Goal: Feedback & Contribution: Contribute content

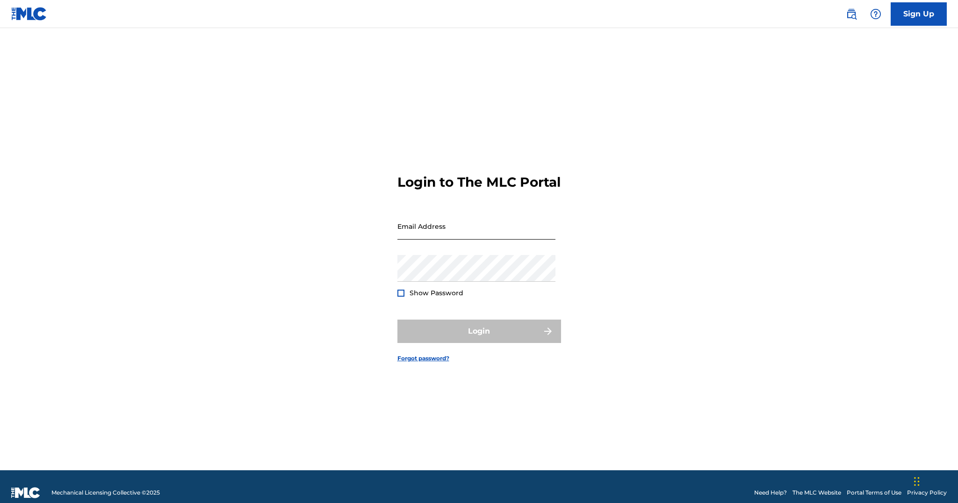
click at [434, 223] on input "Email Address" at bounding box center [476, 226] width 158 height 27
type input "[EMAIL_ADDRESS][DOMAIN_NAME]"
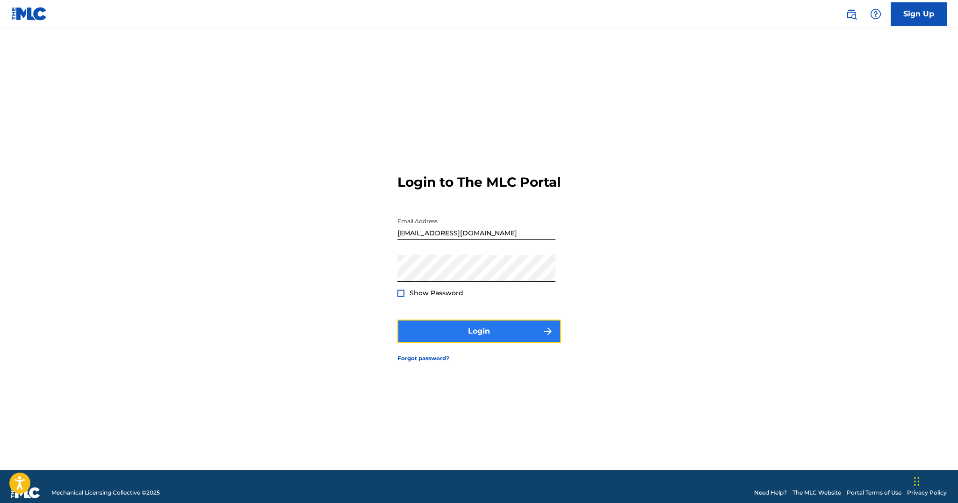
click at [457, 342] on button "Login" at bounding box center [479, 330] width 164 height 23
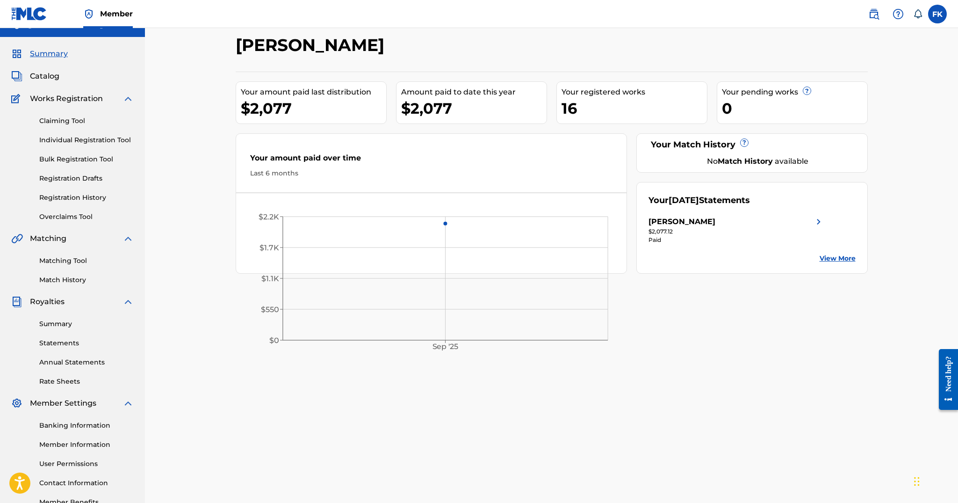
scroll to position [12, 0]
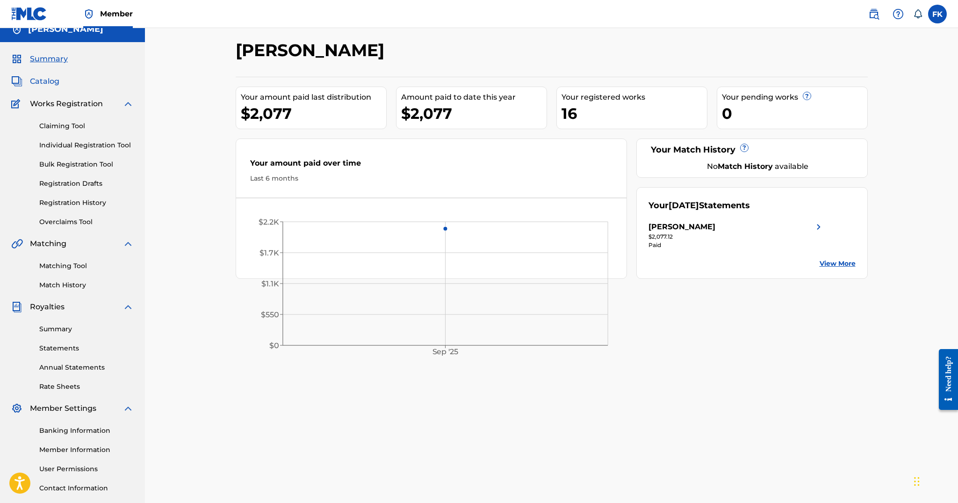
click at [47, 80] on span "Catalog" at bounding box center [44, 81] width 29 height 11
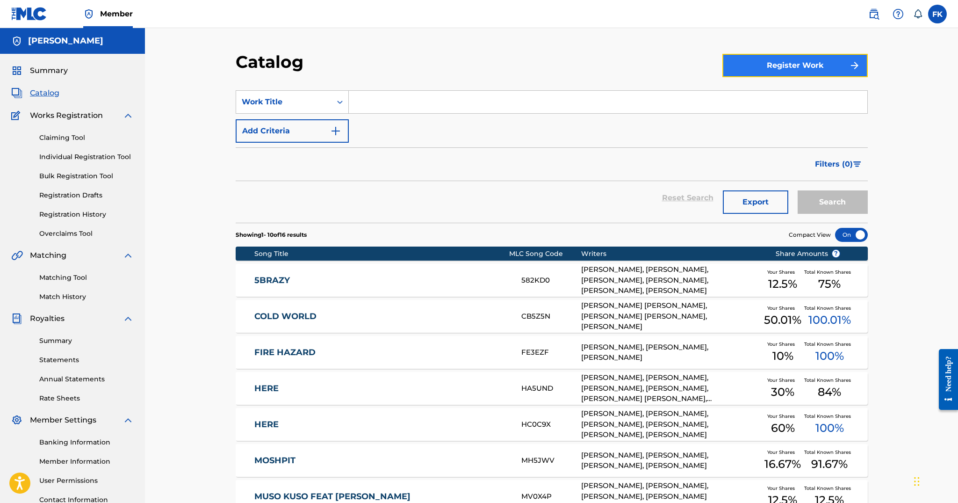
click at [775, 73] on button "Register Work" at bounding box center [794, 65] width 145 height 23
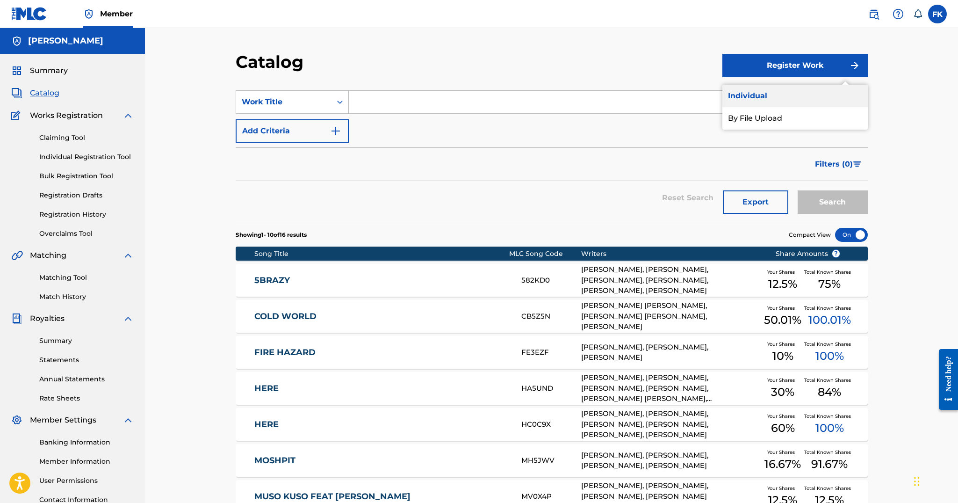
click at [764, 95] on link "Individual" at bounding box center [794, 96] width 145 height 22
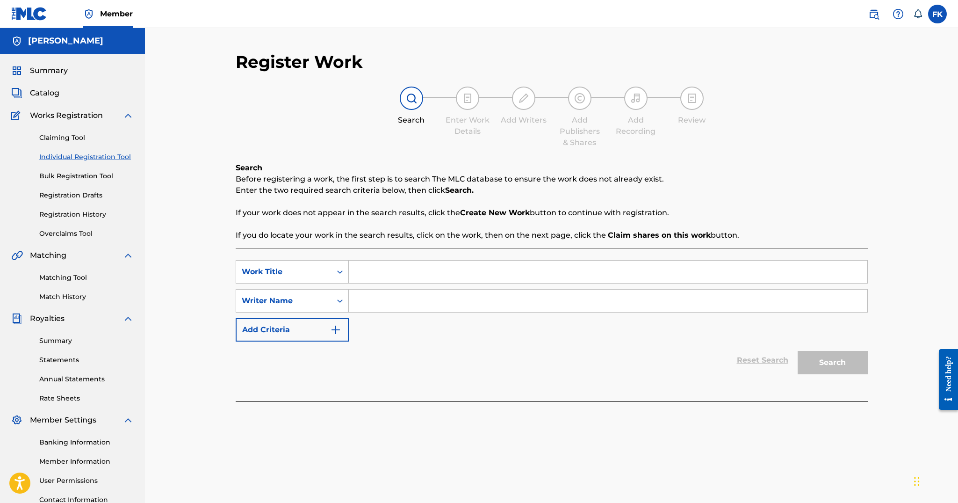
click at [375, 269] on input "Search Form" at bounding box center [608, 271] width 518 height 22
type input "007"
click at [431, 294] on input "Search Form" at bounding box center [608, 300] width 518 height 22
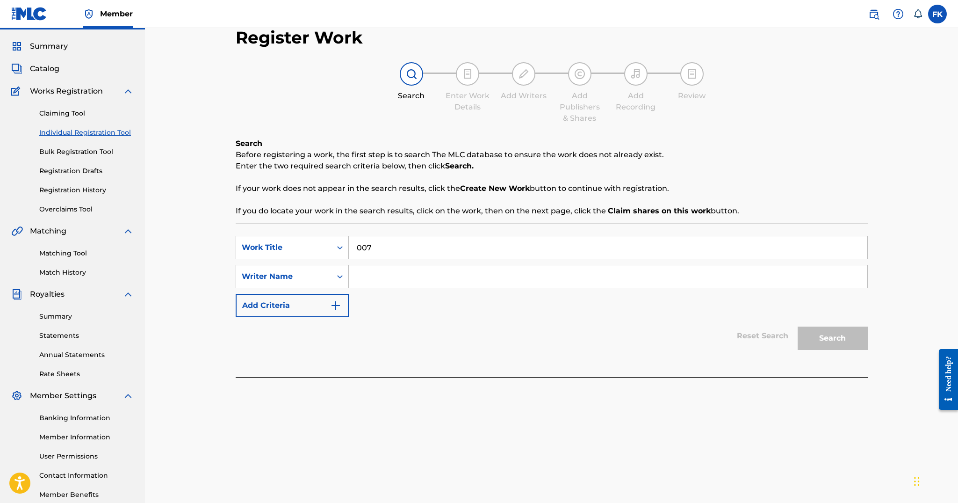
scroll to position [25, 0]
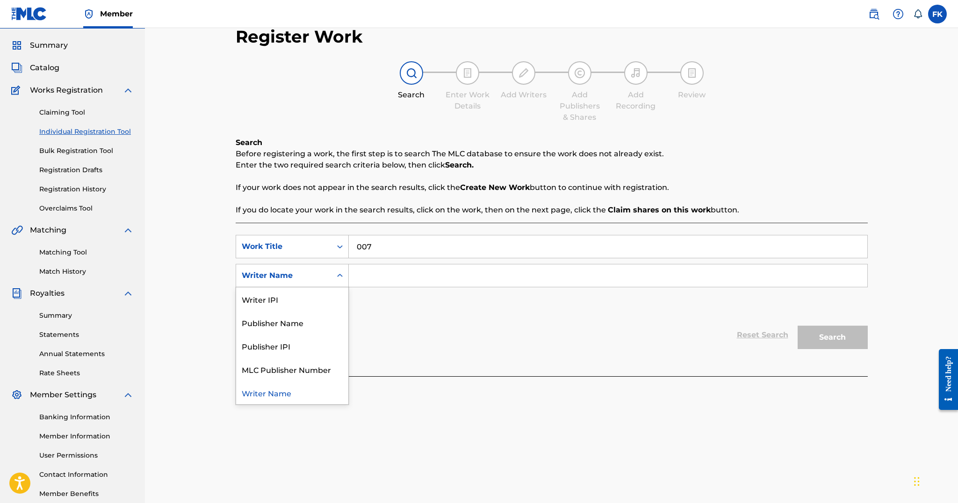
click at [290, 276] on div "Writer Name" at bounding box center [284, 275] width 84 height 11
click at [298, 274] on div "Writer Name" at bounding box center [284, 275] width 84 height 11
click at [395, 273] on input "Search Form" at bounding box center [608, 275] width 518 height 22
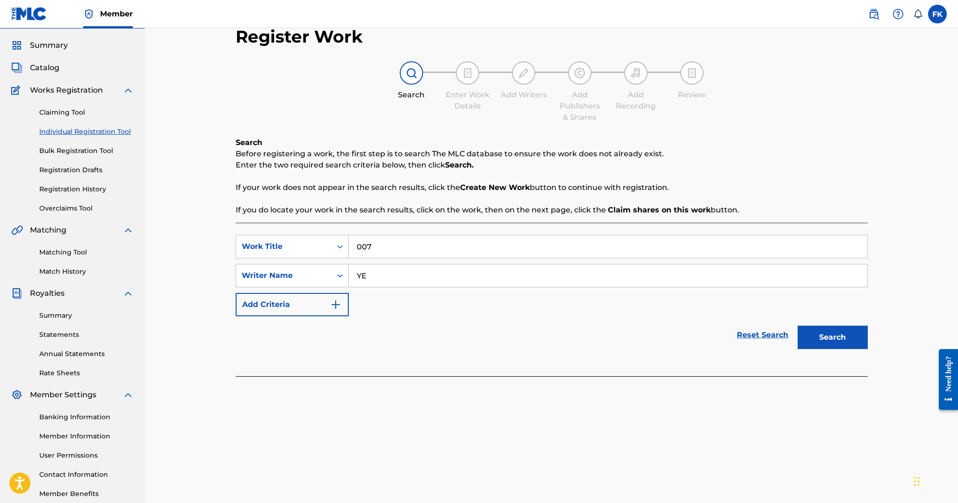
type input "Y"
type input "PLAQUEBOYMAX"
click at [856, 339] on button "Search" at bounding box center [832, 336] width 70 height 23
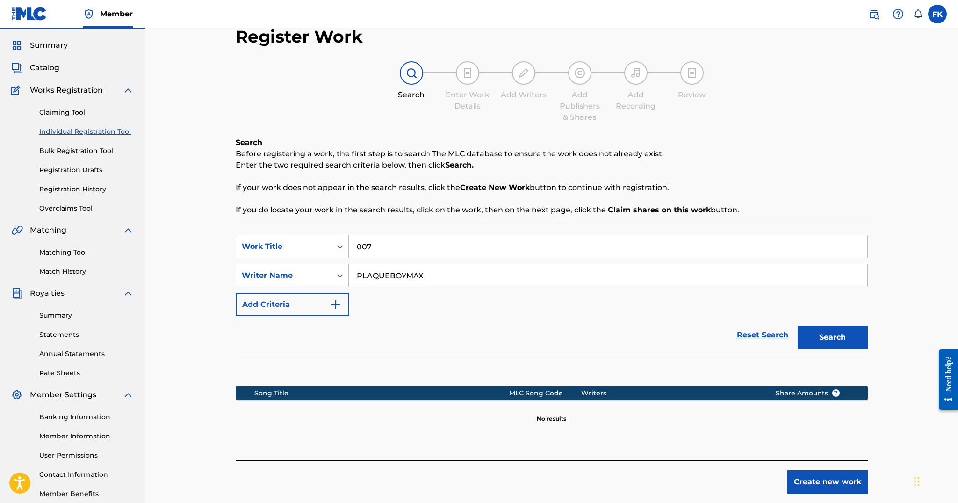
scroll to position [77, 0]
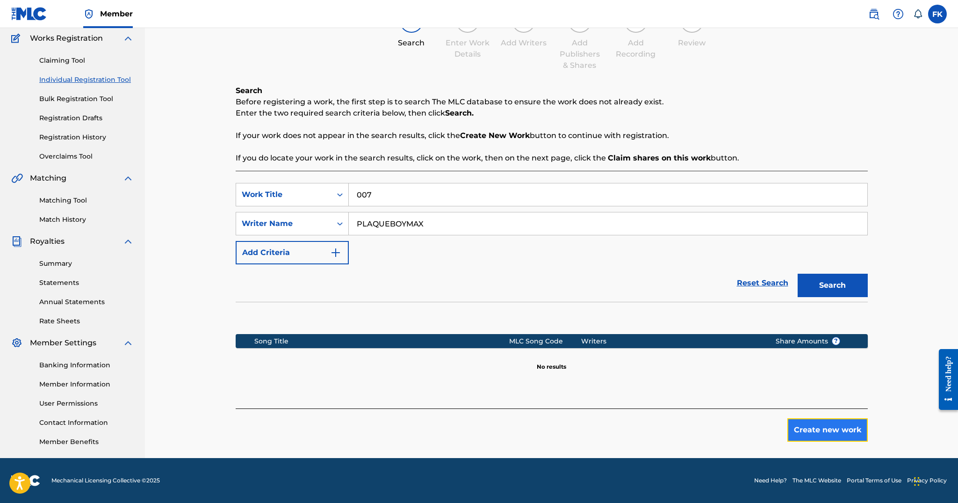
click at [805, 434] on button "Create new work" at bounding box center [827, 429] width 80 height 23
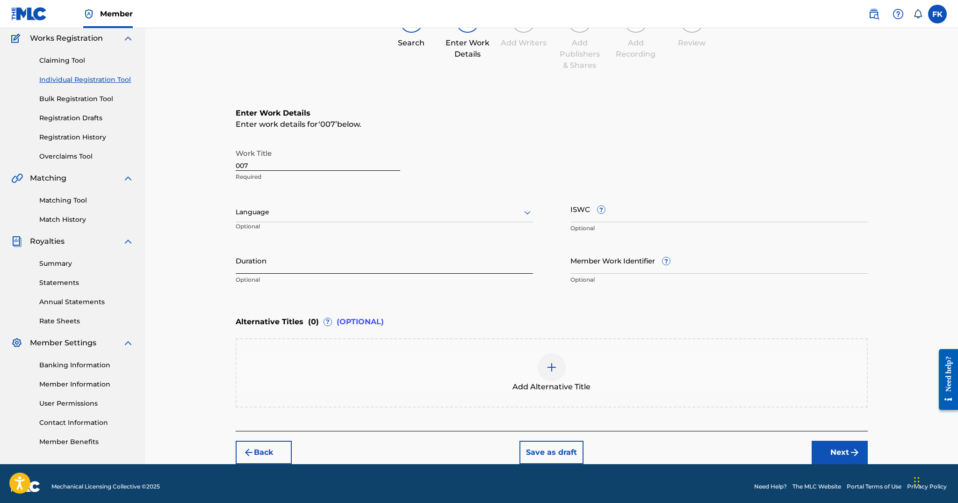
click at [401, 252] on input "Duration" at bounding box center [384, 260] width 297 height 27
click at [637, 335] on div "Alternative Titles ( 0 ) ? (OPTIONAL) Add Alternative Title" at bounding box center [552, 359] width 632 height 96
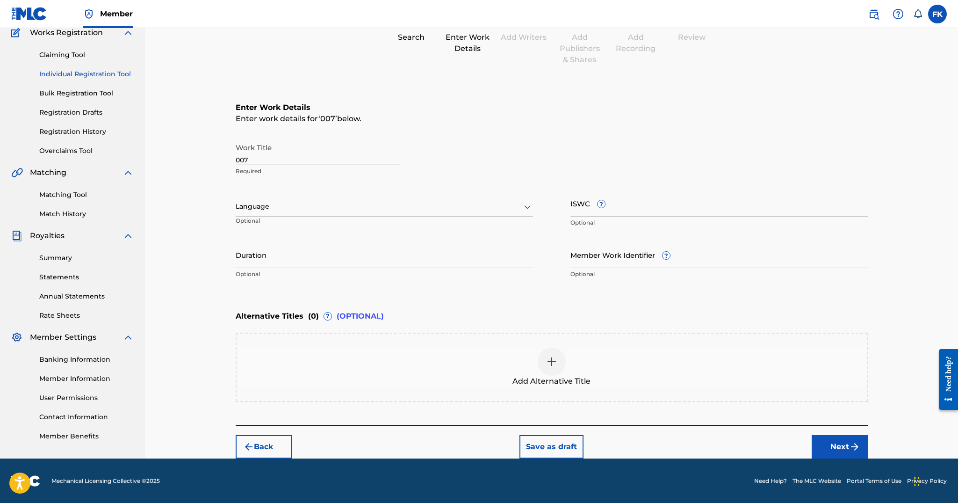
click at [552, 373] on div at bounding box center [552, 361] width 28 height 28
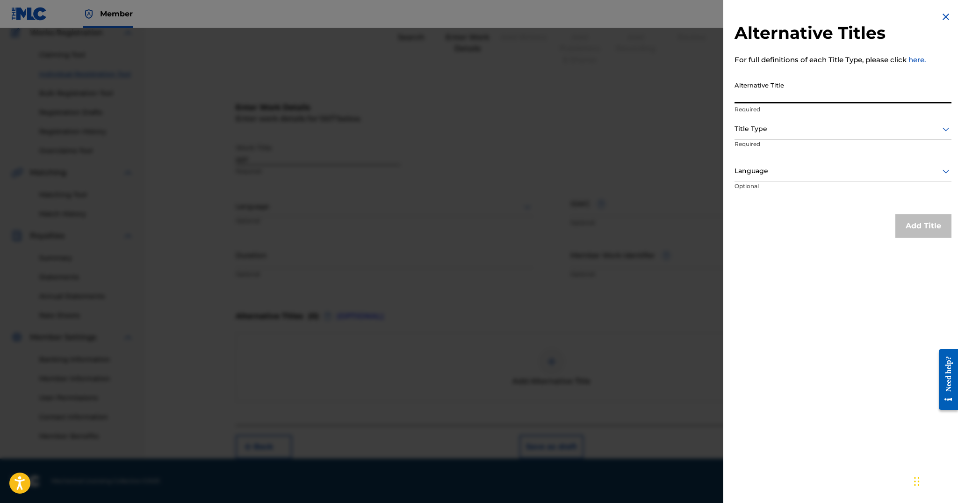
click at [809, 91] on input "Alternative Title" at bounding box center [842, 90] width 217 height 27
paste input "DOUBLE O SEVEN"
type input "DOUBLE O SEVEN"
click at [799, 129] on div at bounding box center [842, 129] width 217 height 12
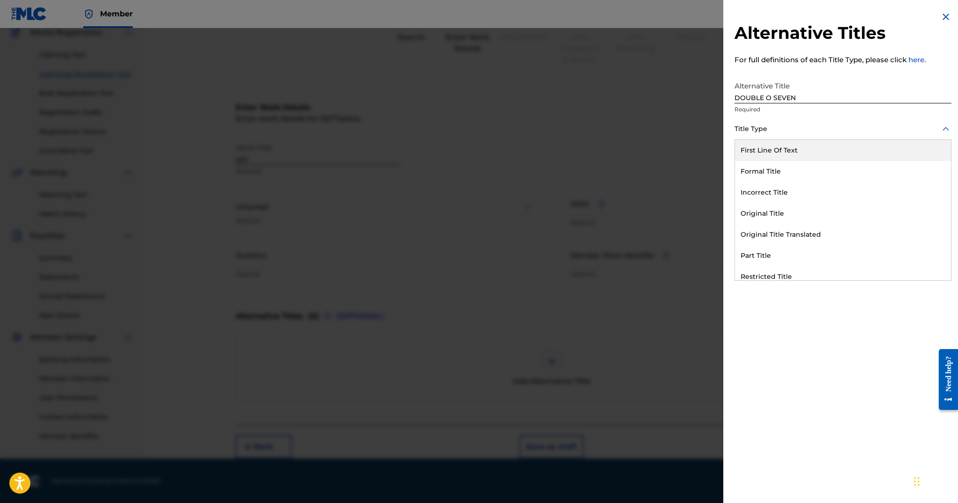
click at [801, 127] on div at bounding box center [842, 129] width 217 height 12
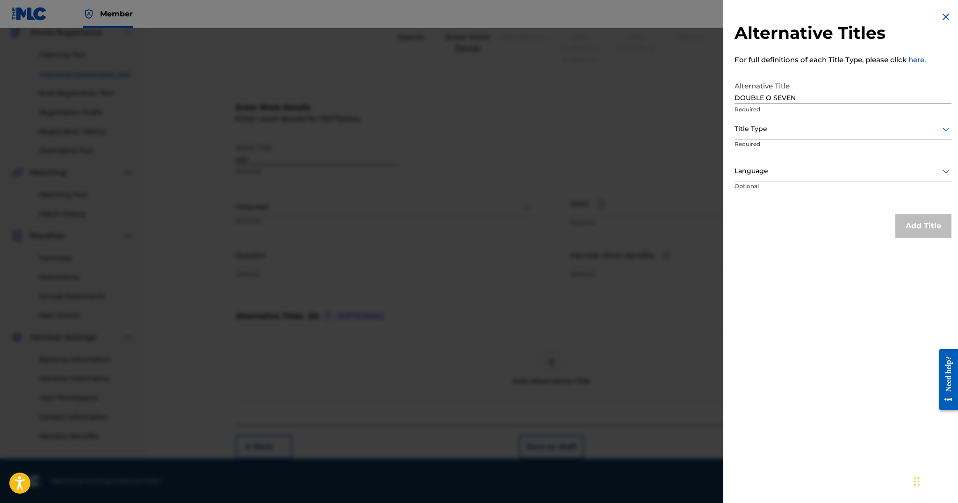
click at [833, 201] on div "Language Optional" at bounding box center [842, 182] width 217 height 42
click at [833, 133] on div at bounding box center [842, 129] width 217 height 12
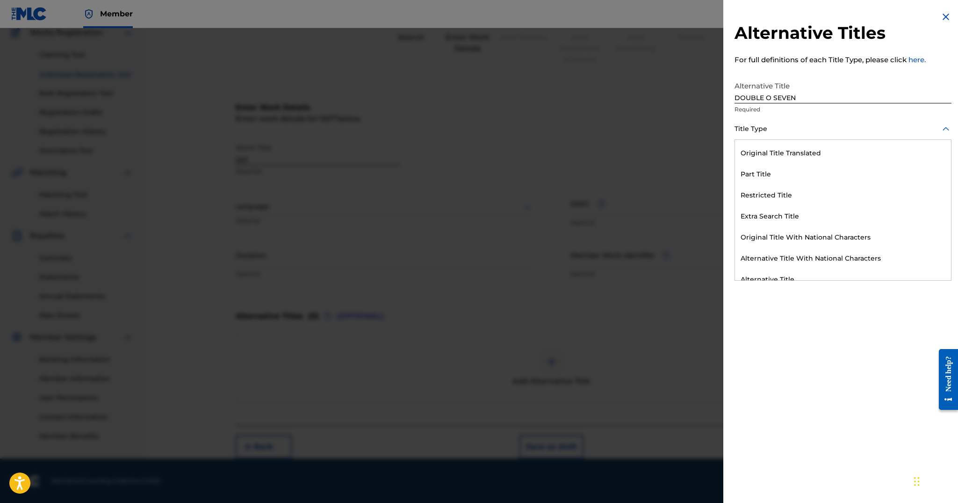
scroll to position [91, 0]
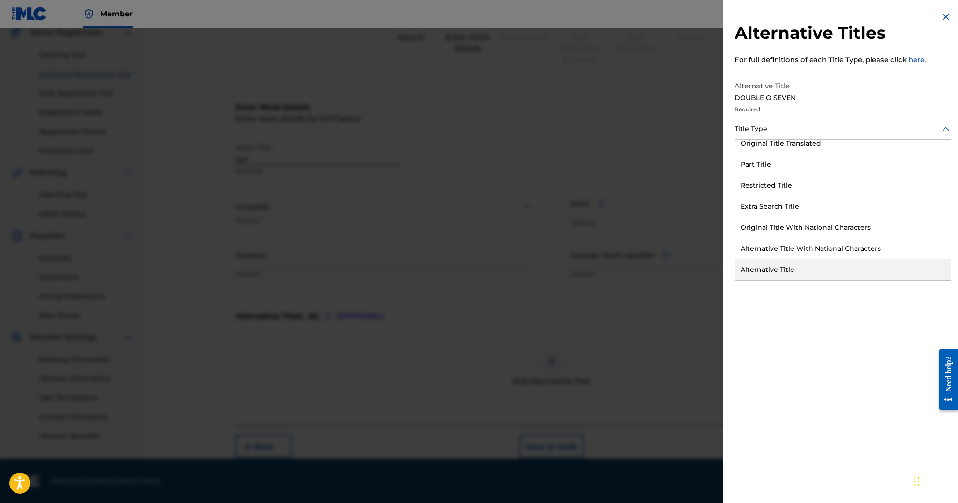
click at [830, 265] on div "Alternative Title" at bounding box center [843, 269] width 216 height 21
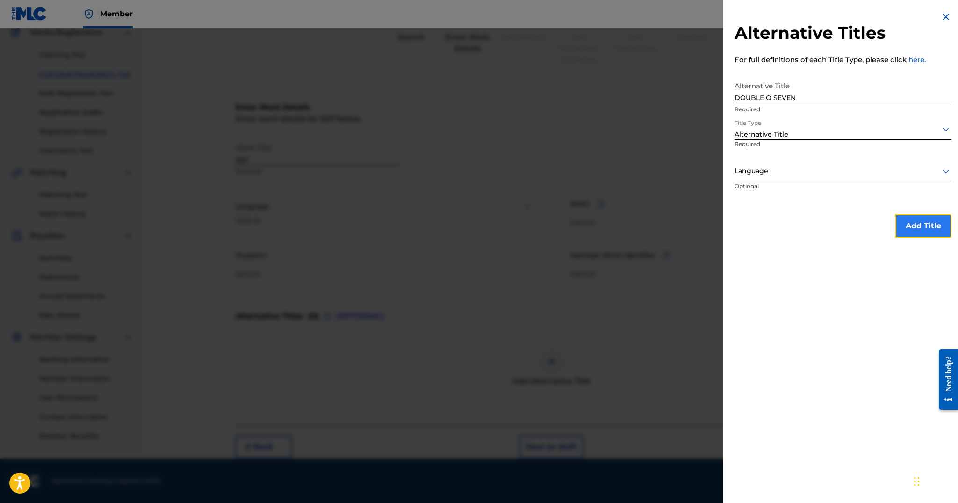
click at [912, 232] on button "Add Title" at bounding box center [923, 225] width 56 height 23
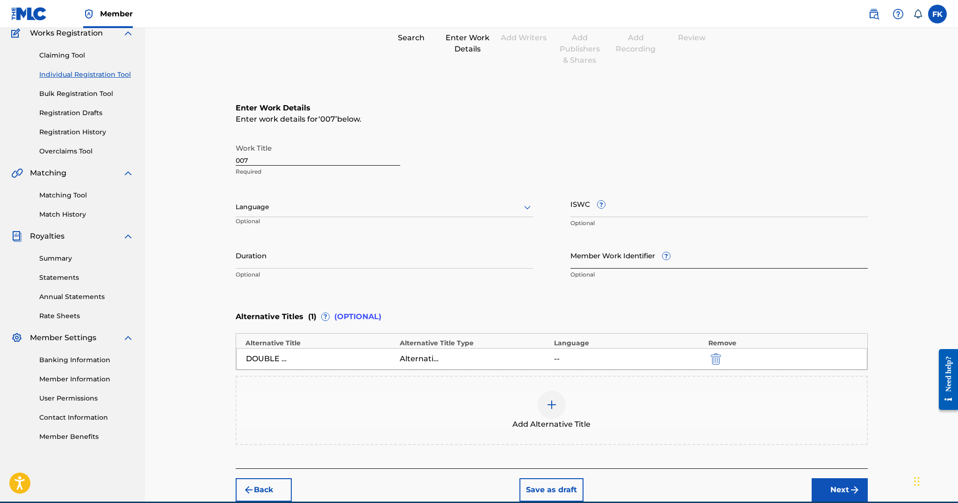
scroll to position [80, 0]
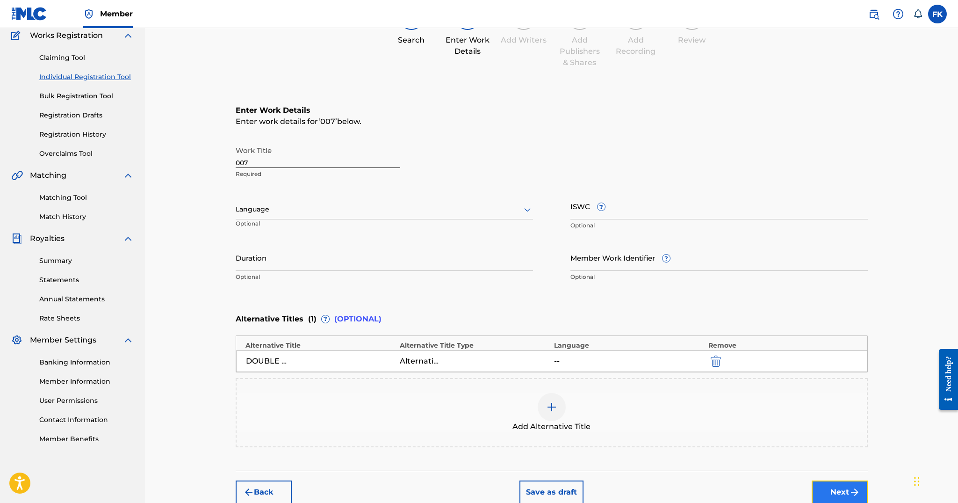
click at [821, 489] on button "Next" at bounding box center [840, 491] width 56 height 23
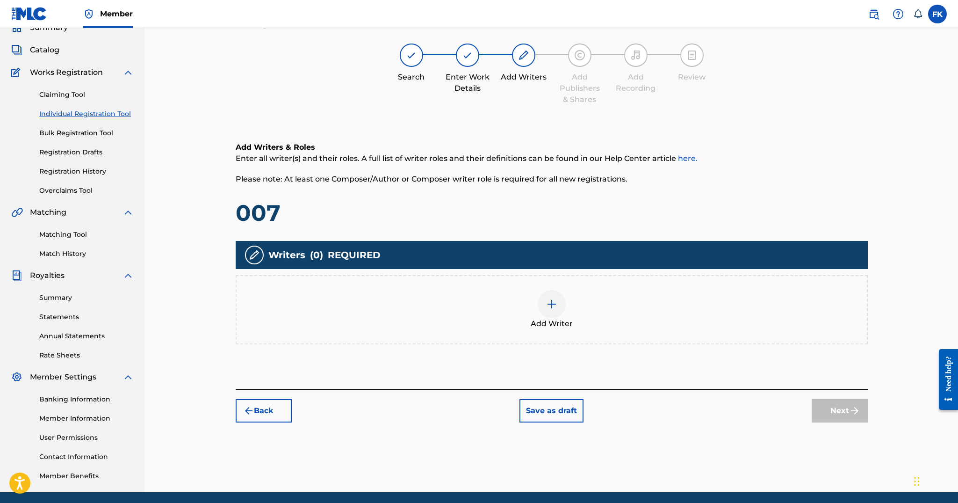
scroll to position [42, 0]
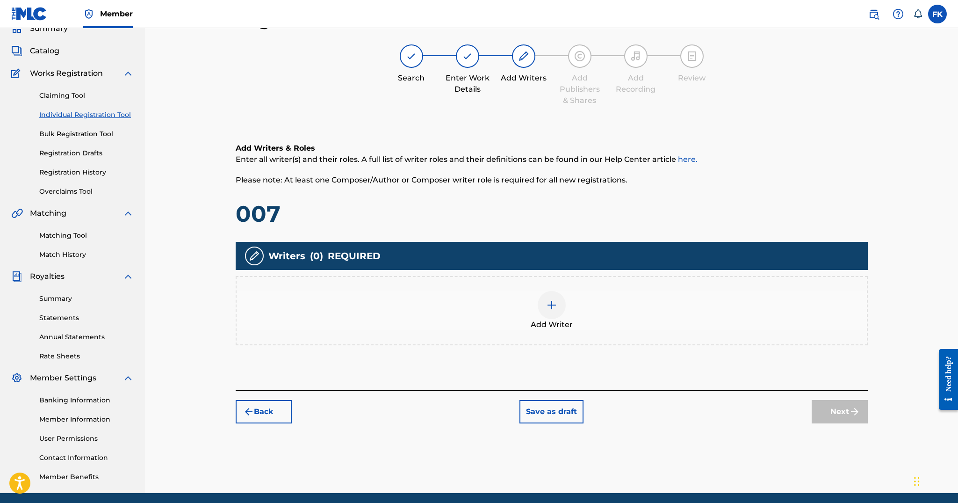
click at [519, 312] on div "Add Writer" at bounding box center [552, 310] width 630 height 39
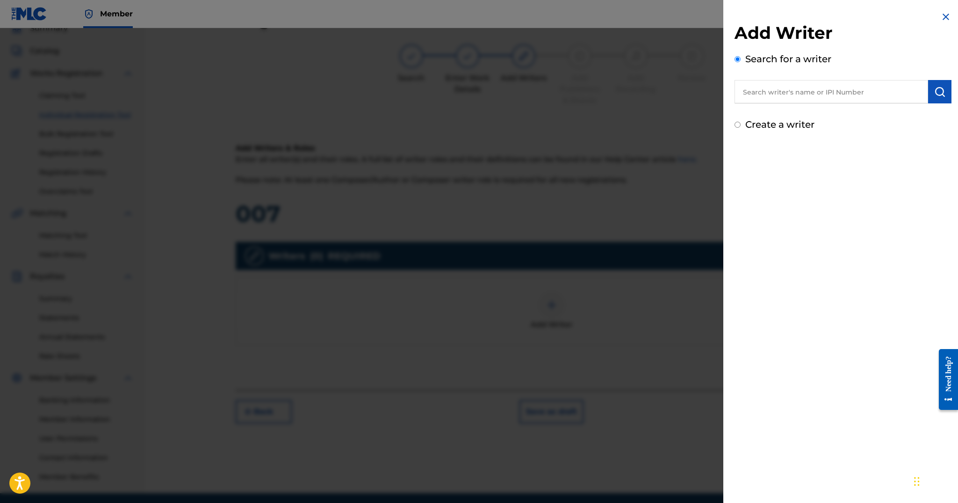
click at [765, 96] on input "text" at bounding box center [831, 91] width 194 height 23
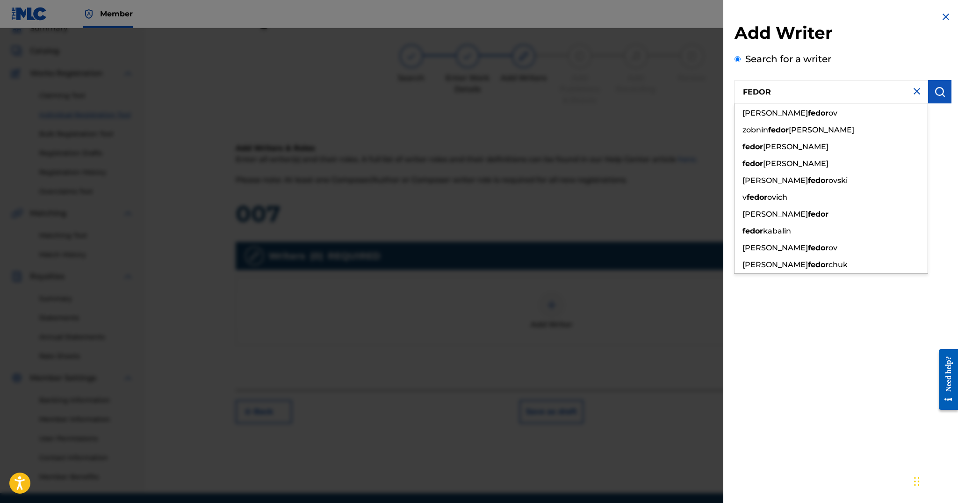
click at [776, 63] on label "Search for a writer" at bounding box center [788, 58] width 86 height 11
click at [740, 62] on input "Search for a writer" at bounding box center [737, 59] width 6 height 6
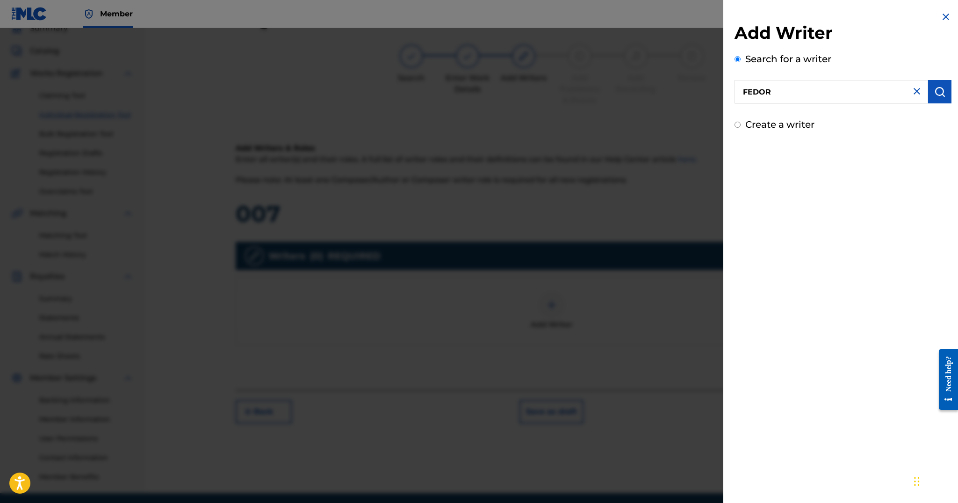
drag, startPoint x: 800, startPoint y: 97, endPoint x: 710, endPoint y: 97, distance: 90.2
click at [710, 97] on div "Add Writer Search for a writer [PERSON_NAME] Create a writer" at bounding box center [479, 265] width 958 height 474
type input "F"
paste input "[PERSON_NAME]"
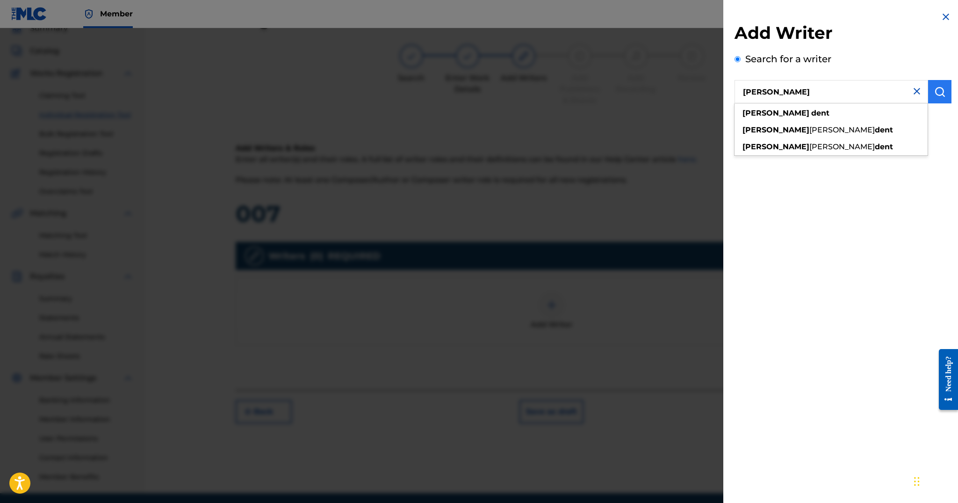
type input "[PERSON_NAME]"
click at [934, 91] on img "submit" at bounding box center [939, 91] width 11 height 11
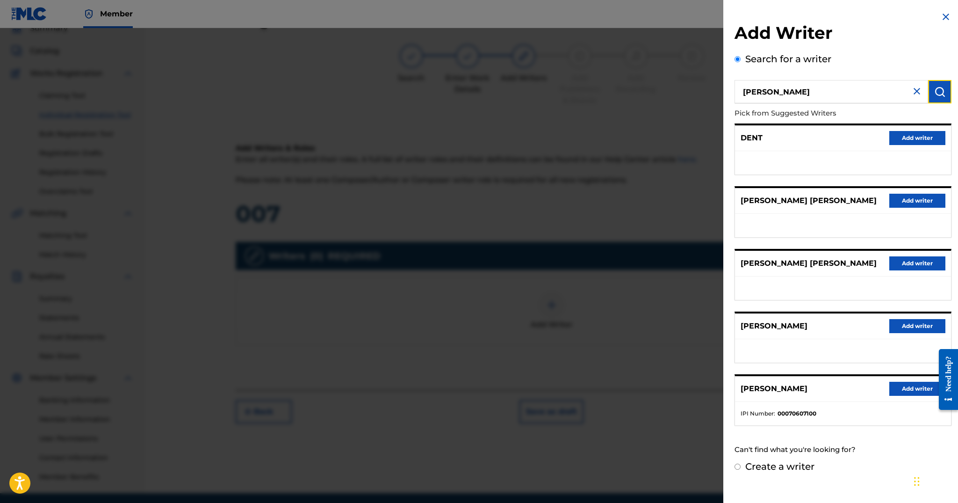
scroll to position [77, 0]
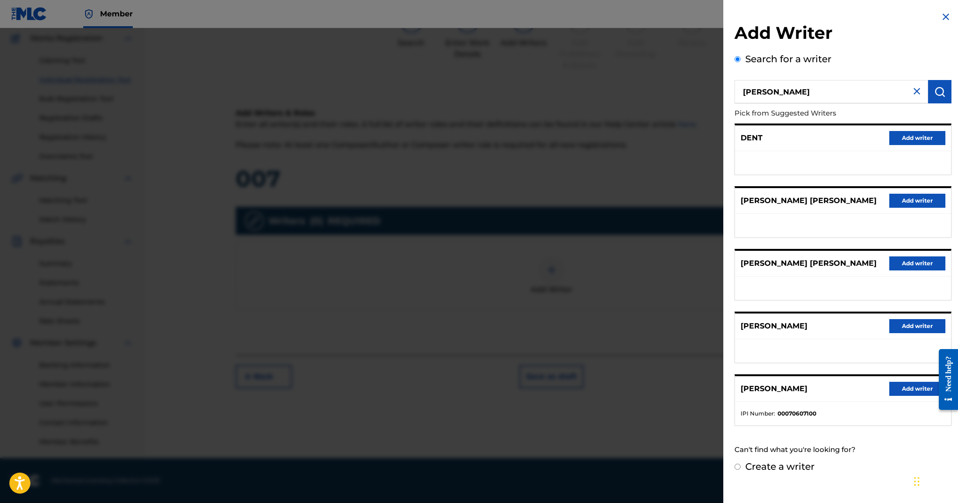
click at [772, 464] on label "Create a writer" at bounding box center [779, 465] width 69 height 11
radio input "true"
click at [740, 464] on input "Create a writer" at bounding box center [737, 466] width 6 height 6
radio input "false"
radio input "true"
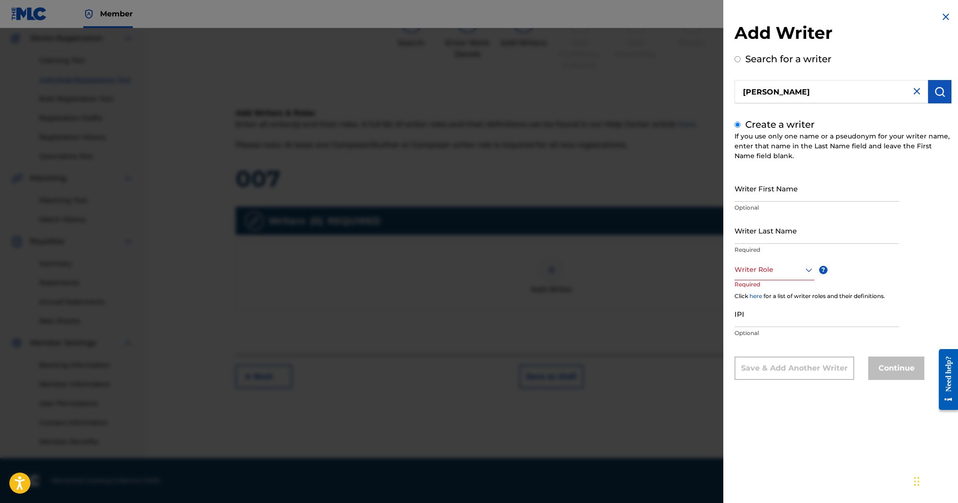
click at [840, 201] on div "Writer First Name Optional" at bounding box center [816, 196] width 165 height 42
click at [840, 197] on input "Writer First Name" at bounding box center [816, 188] width 165 height 27
type input "DENT"
click at [783, 233] on input "Writer Last Name" at bounding box center [816, 230] width 165 height 27
type input "A"
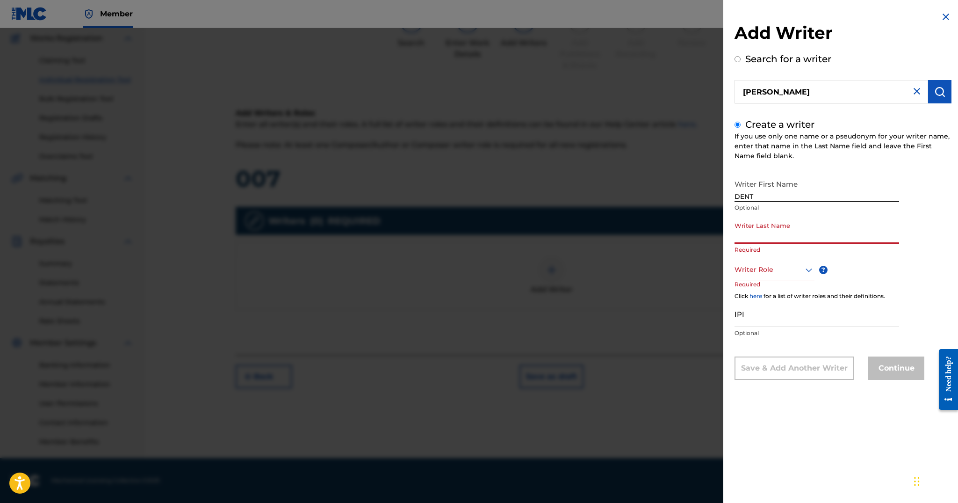
type input "A"
type input "MAXWELL"
click at [770, 275] on div "Writer Role" at bounding box center [774, 269] width 80 height 21
click at [789, 292] on div "Composer/Author" at bounding box center [774, 290] width 79 height 21
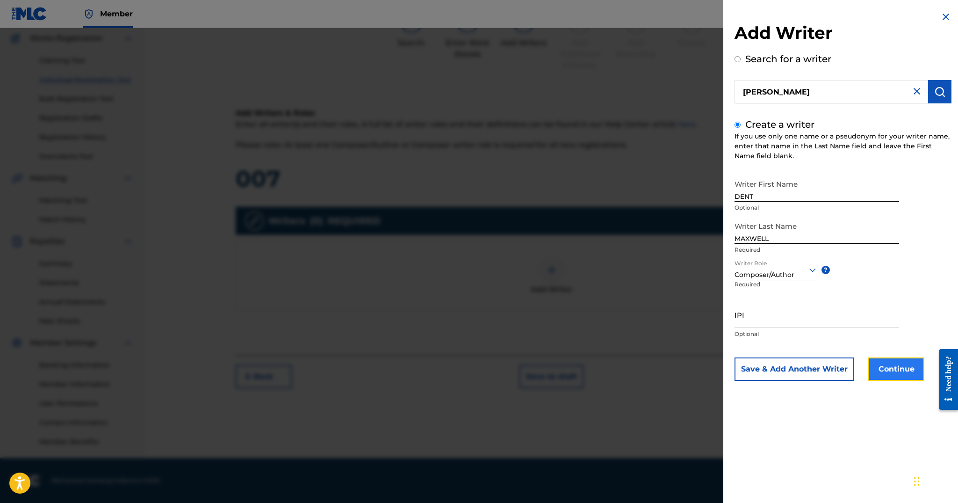
click at [898, 372] on button "Continue" at bounding box center [896, 368] width 56 height 23
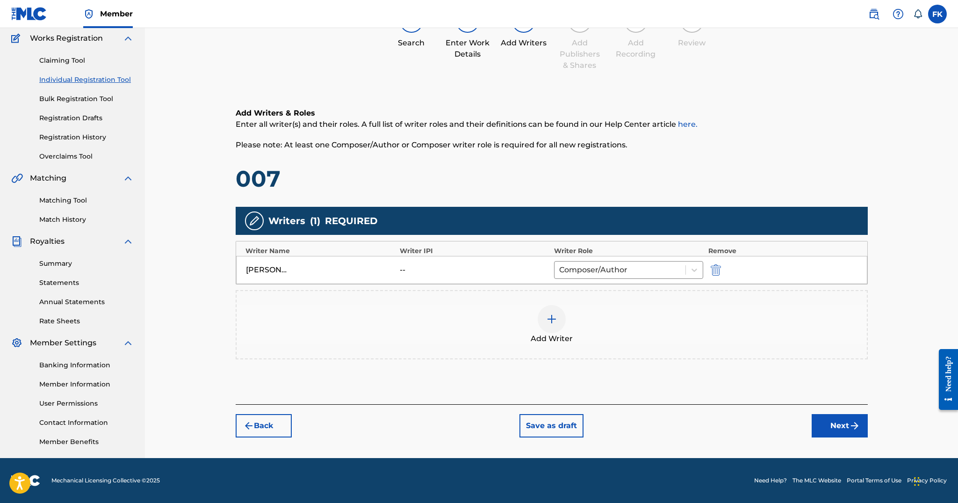
click at [545, 315] on div at bounding box center [552, 319] width 28 height 28
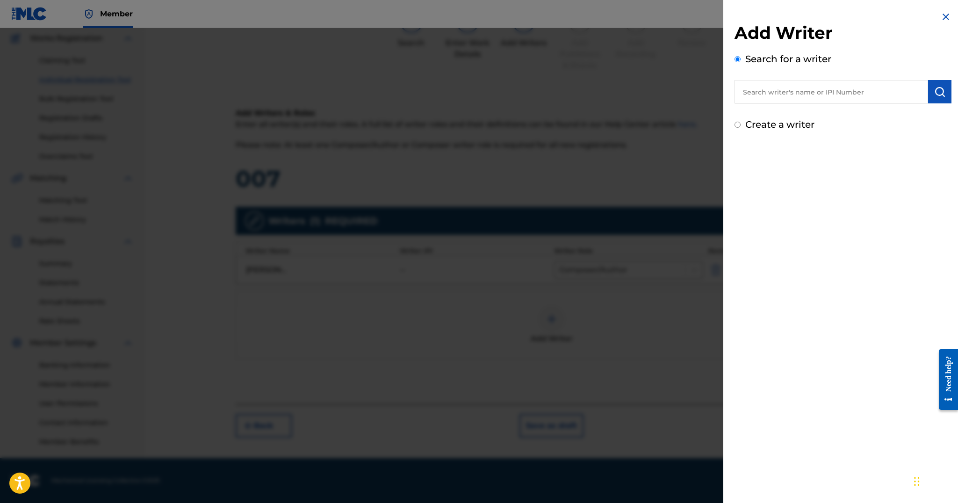
click at [774, 96] on input "text" at bounding box center [831, 91] width 194 height 23
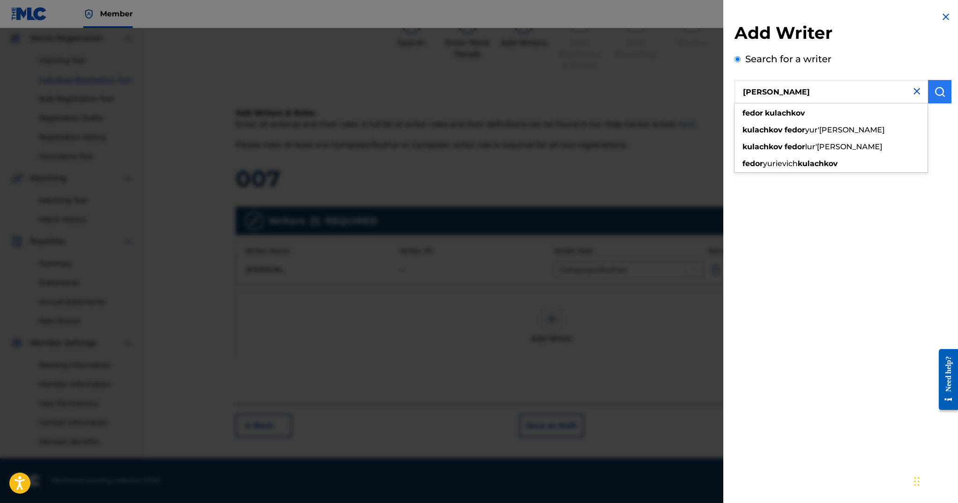
type input "[PERSON_NAME]"
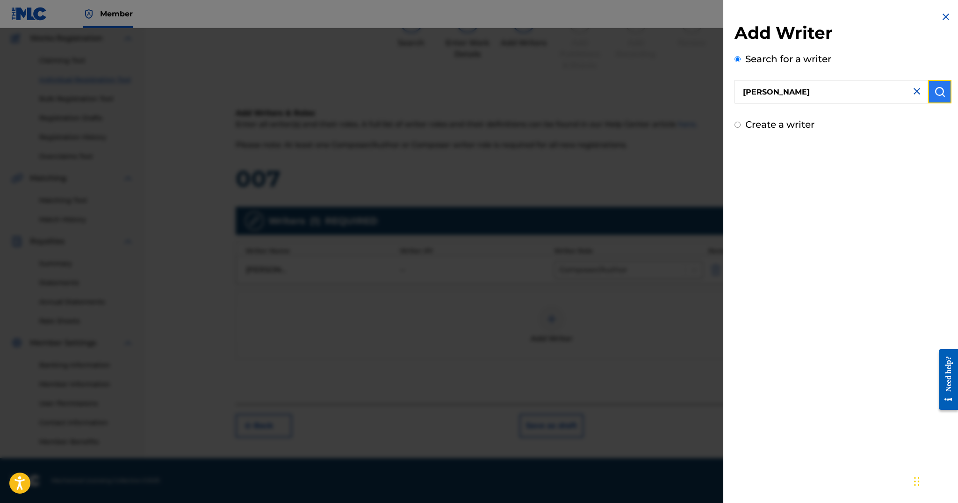
click at [935, 95] on img "submit" at bounding box center [939, 91] width 11 height 11
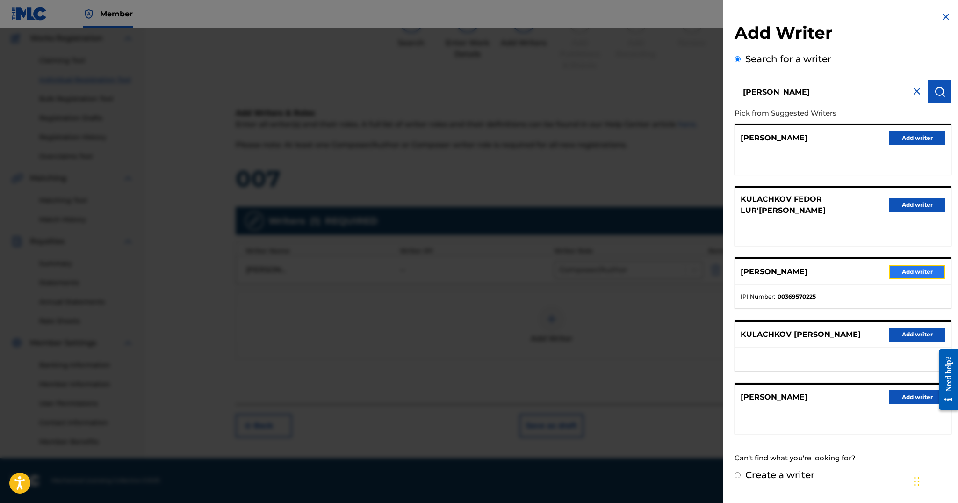
click at [910, 266] on button "Add writer" at bounding box center [917, 272] width 56 height 14
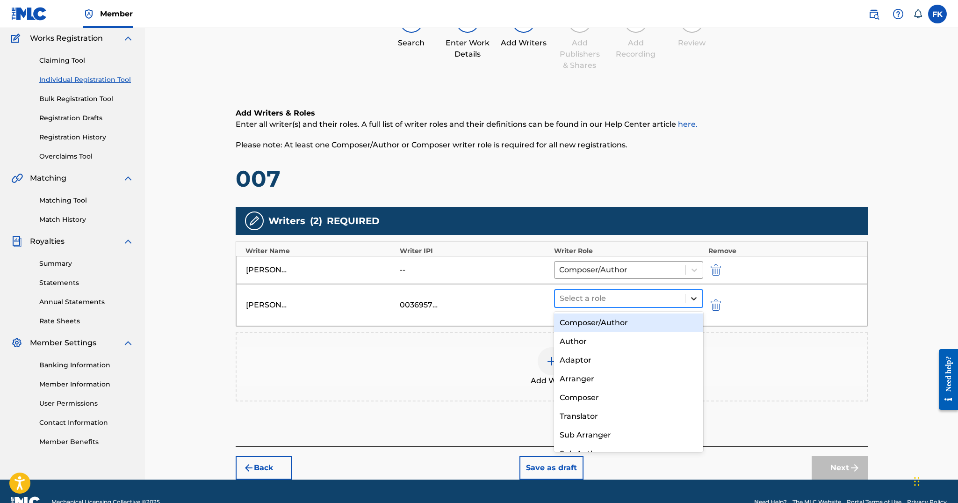
click at [688, 298] on div at bounding box center [693, 298] width 17 height 17
click at [628, 319] on div "Composer/Author" at bounding box center [629, 322] width 150 height 19
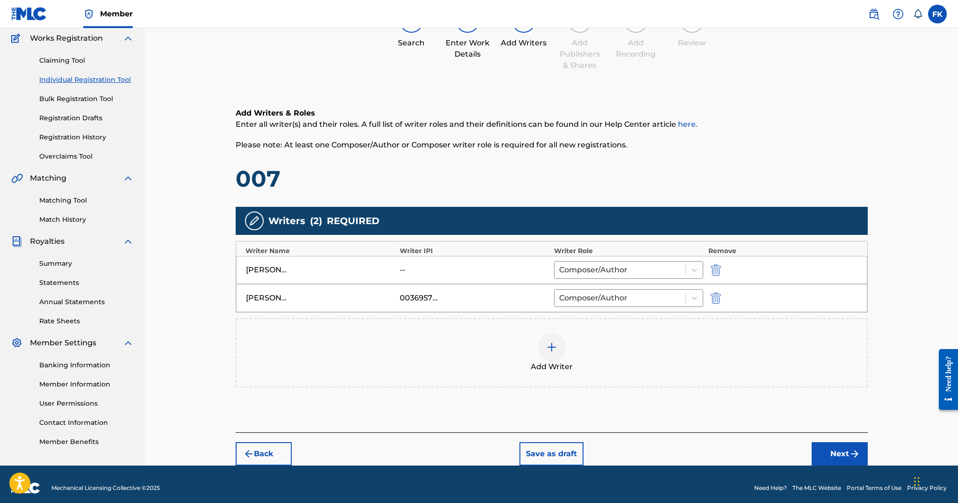
click at [552, 341] on img at bounding box center [551, 346] width 11 height 11
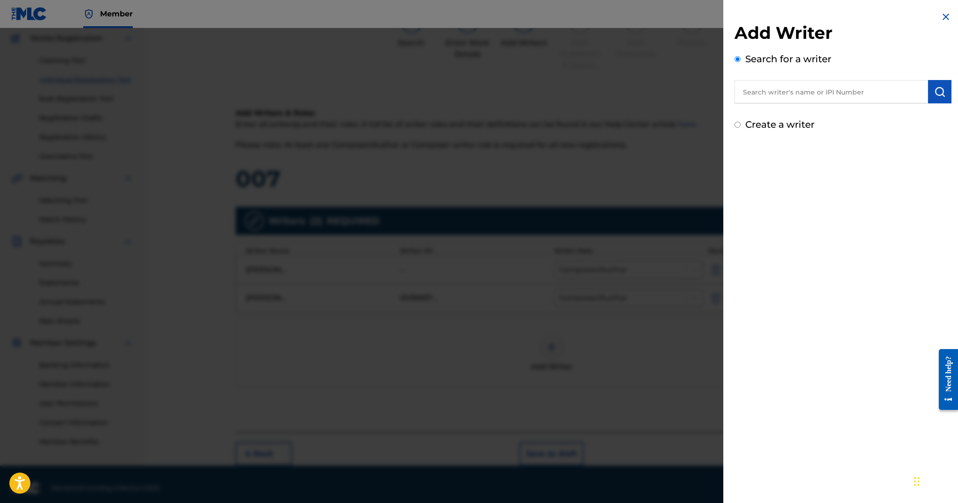
click at [803, 87] on input "text" at bounding box center [831, 91] width 194 height 23
paste input "01166745825"
click at [761, 96] on input "01166745825" at bounding box center [831, 91] width 194 height 23
type input "01166745825"
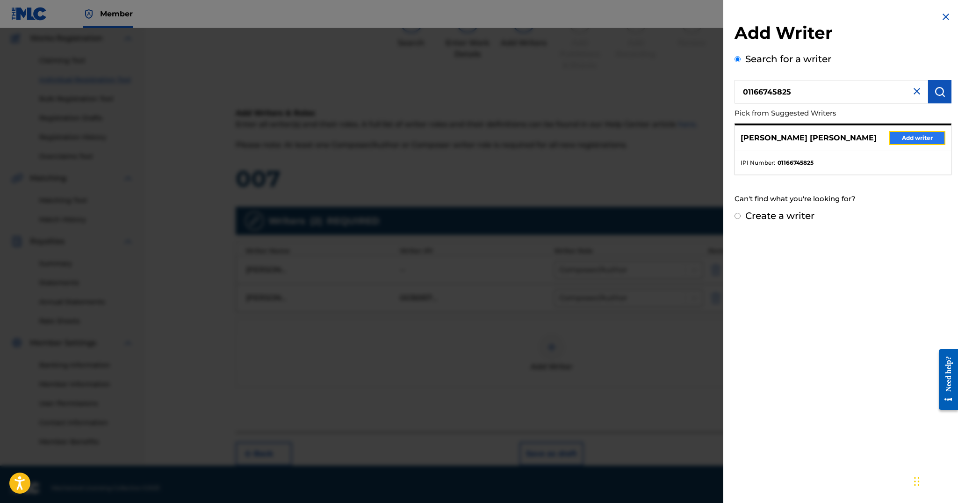
click at [914, 137] on button "Add writer" at bounding box center [917, 138] width 56 height 14
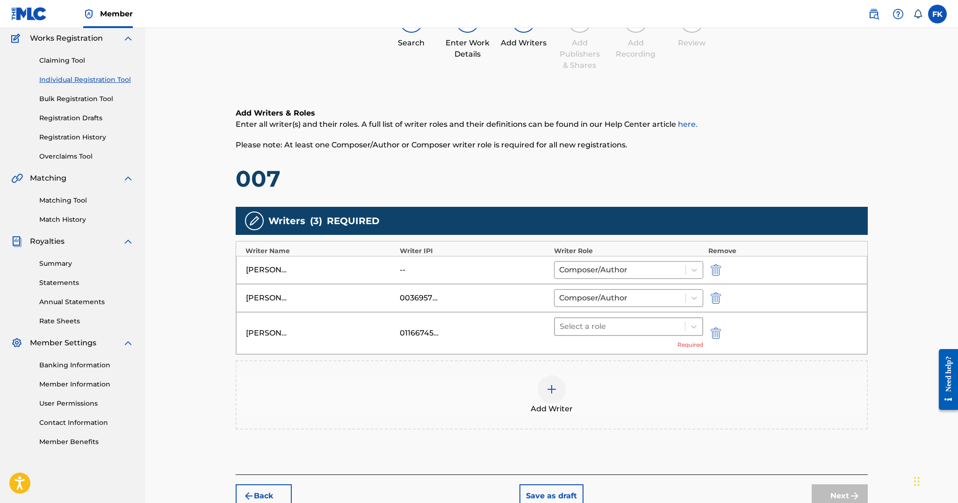
click at [598, 322] on div at bounding box center [620, 326] width 121 height 13
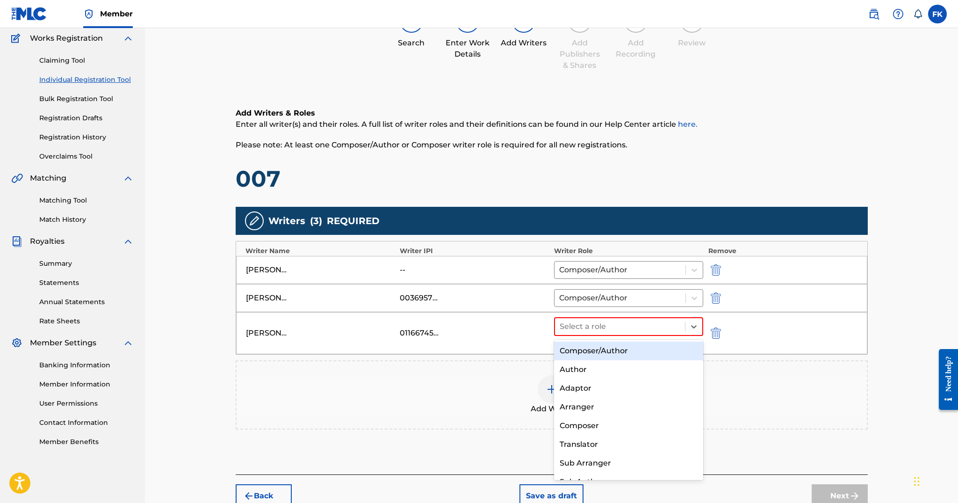
click at [595, 349] on div "Composer/Author" at bounding box center [629, 350] width 150 height 19
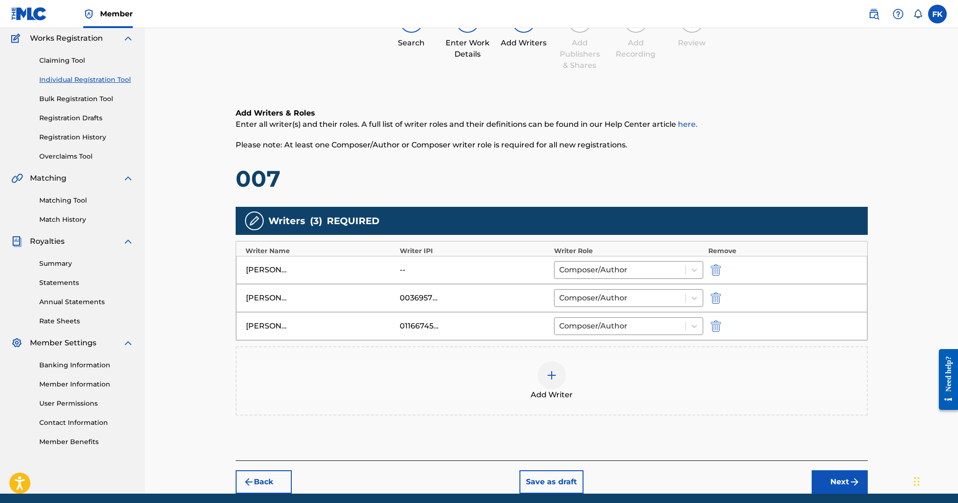
click at [540, 382] on div at bounding box center [552, 375] width 28 height 28
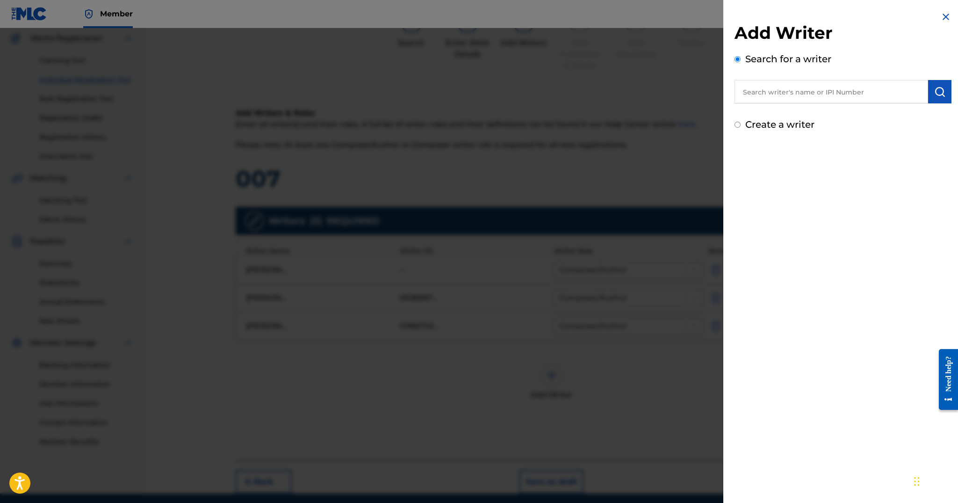
click at [839, 91] on input "text" at bounding box center [831, 91] width 194 height 23
paste input "01094223961"
click at [898, 106] on div "Add Writer Search for a writer 01094223961 Create a writer" at bounding box center [842, 76] width 217 height 109
click at [759, 92] on input "01094223961" at bounding box center [831, 91] width 194 height 23
type input "01094223961"
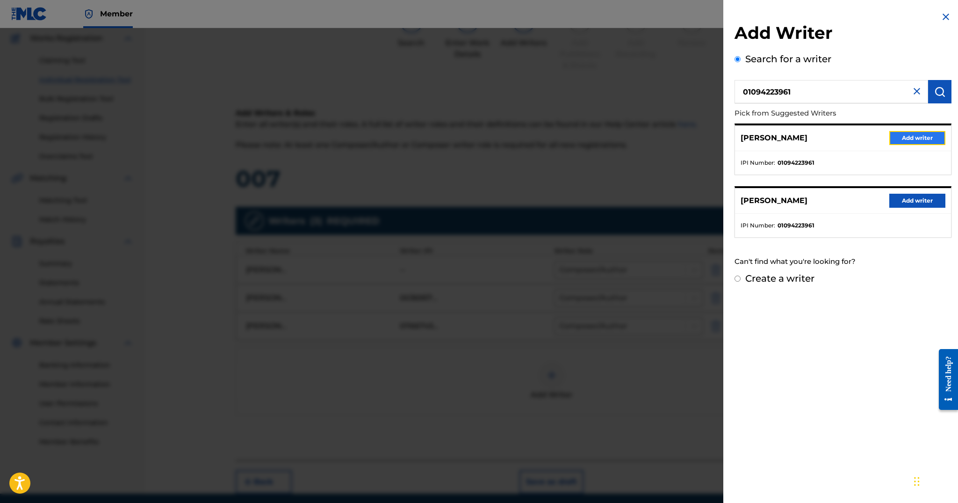
click at [901, 140] on button "Add writer" at bounding box center [917, 138] width 56 height 14
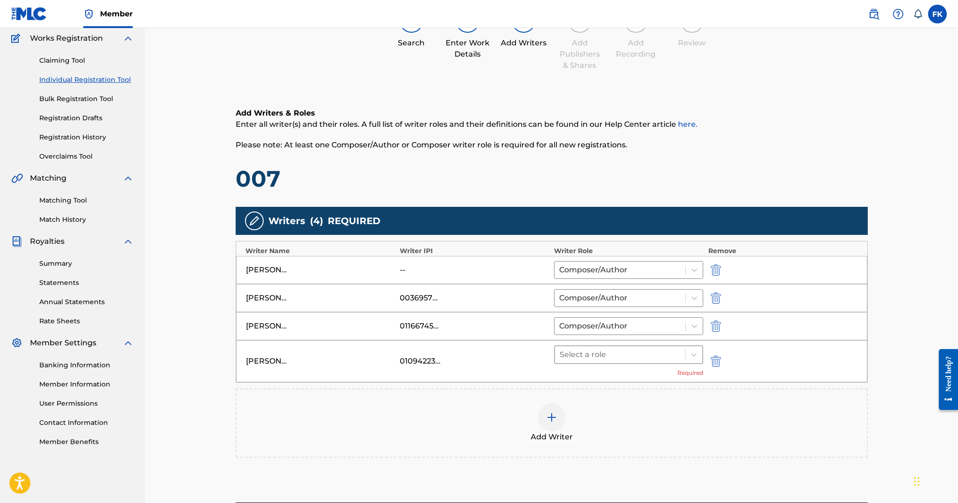
click at [589, 355] on div at bounding box center [620, 354] width 121 height 13
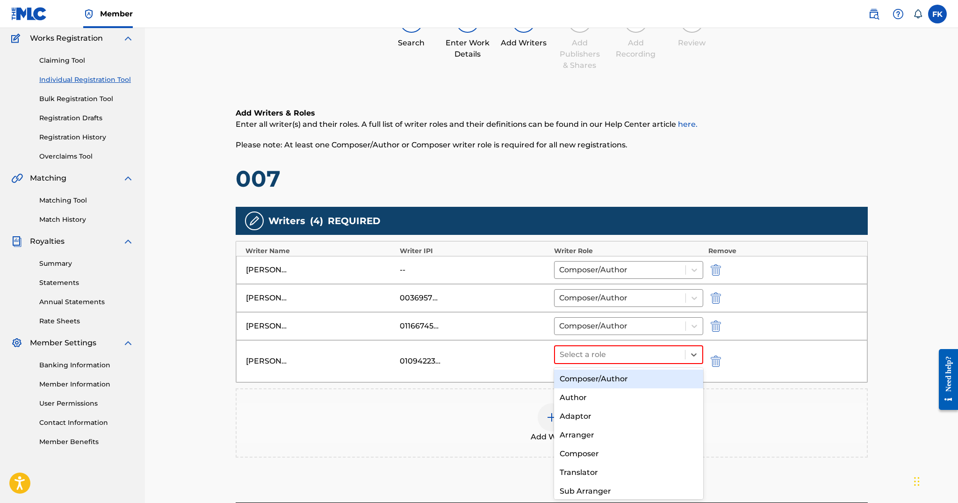
click at [589, 374] on div "Composer/Author" at bounding box center [629, 378] width 150 height 19
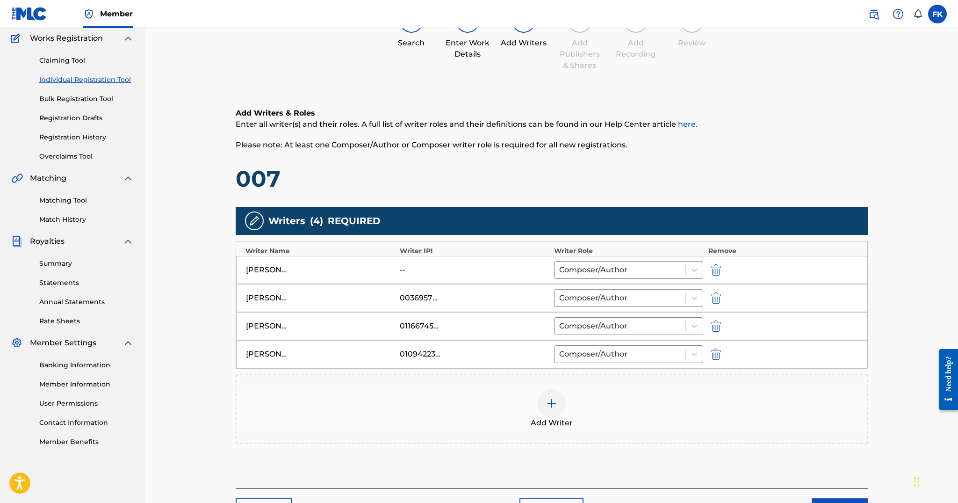
click at [550, 405] on img at bounding box center [551, 402] width 11 height 11
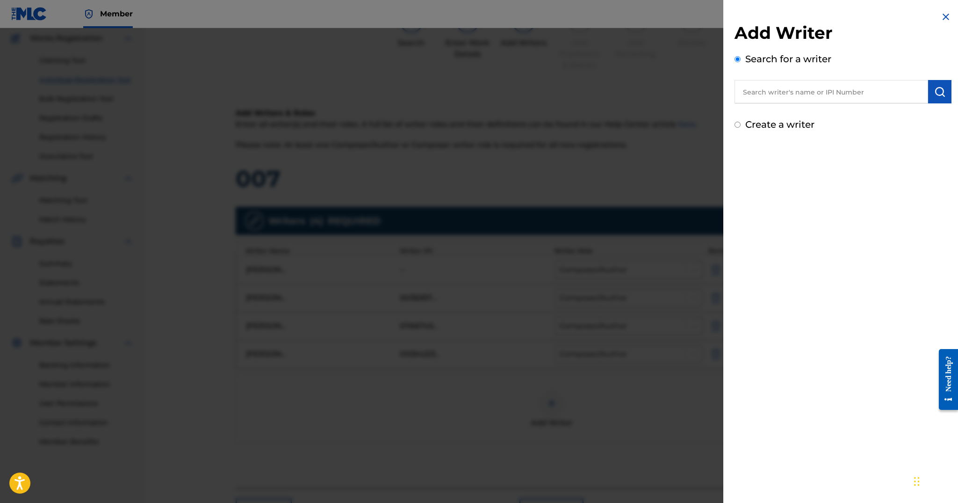
click at [819, 90] on input "text" at bounding box center [831, 91] width 194 height 23
paste input "01053406788"
click at [758, 93] on input "01053406788" at bounding box center [831, 91] width 194 height 23
type input "01053406788"
click at [934, 91] on img "submit" at bounding box center [939, 91] width 11 height 11
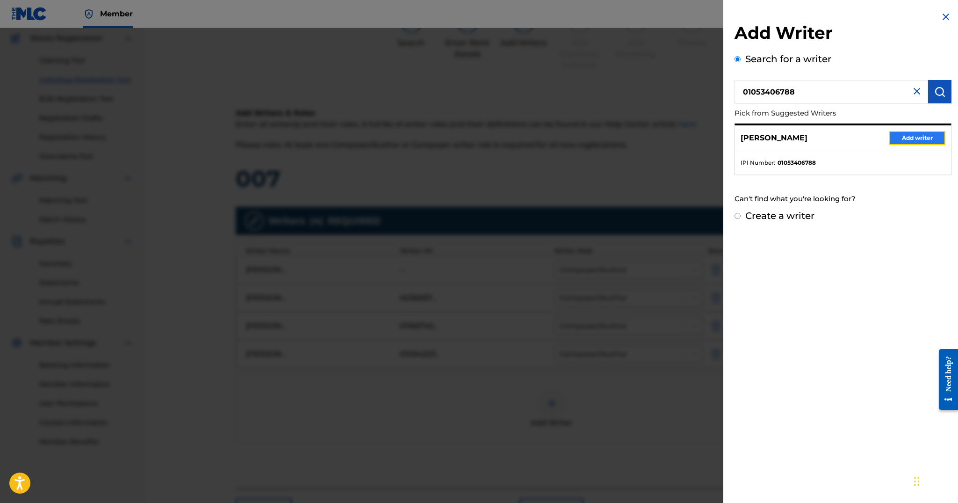
click at [901, 132] on button "Add writer" at bounding box center [917, 138] width 56 height 14
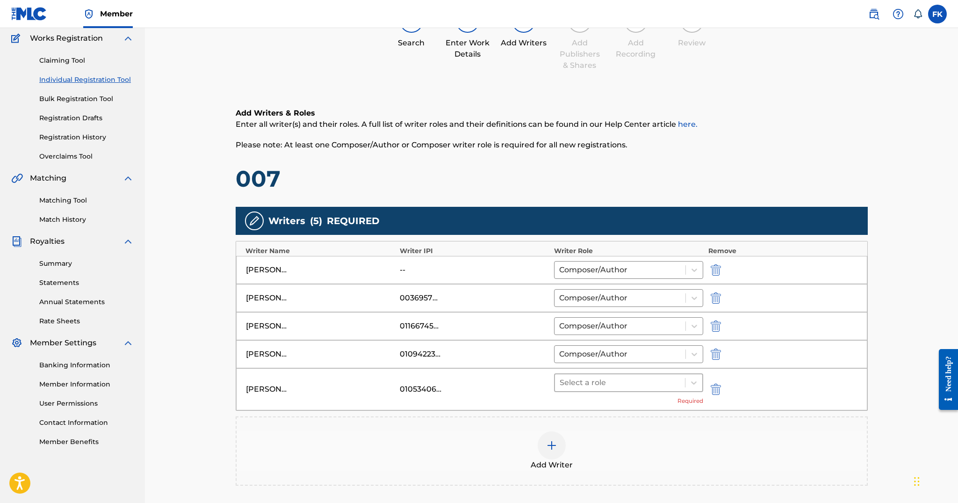
click at [585, 384] on div at bounding box center [620, 382] width 121 height 13
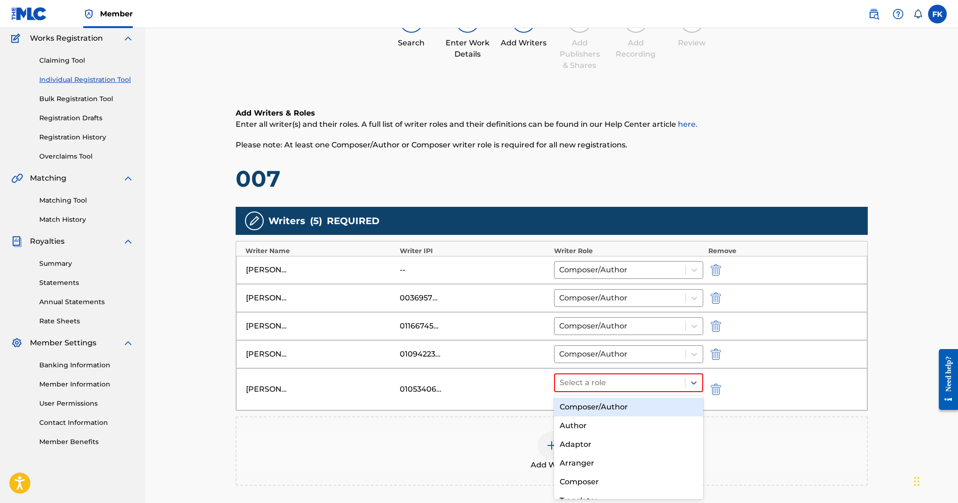
click at [587, 401] on div "Composer/Author" at bounding box center [629, 406] width 150 height 19
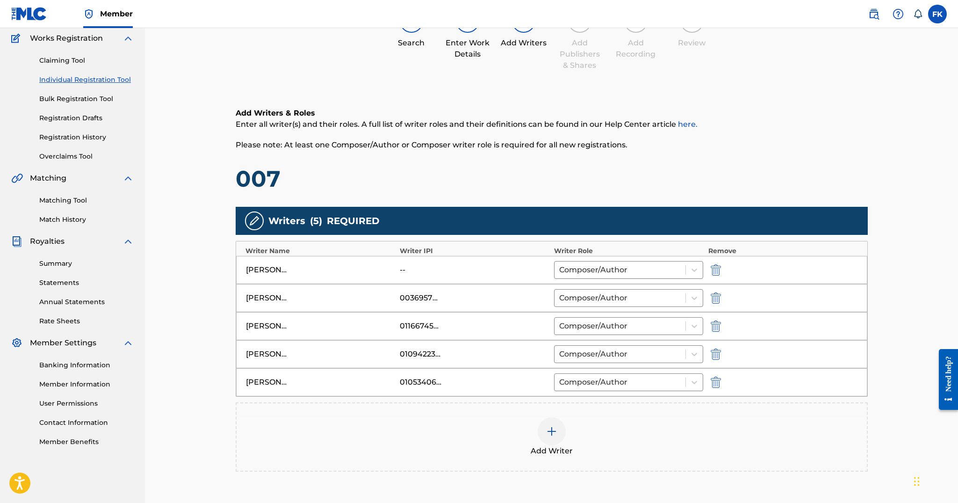
click at [547, 438] on div at bounding box center [552, 431] width 28 height 28
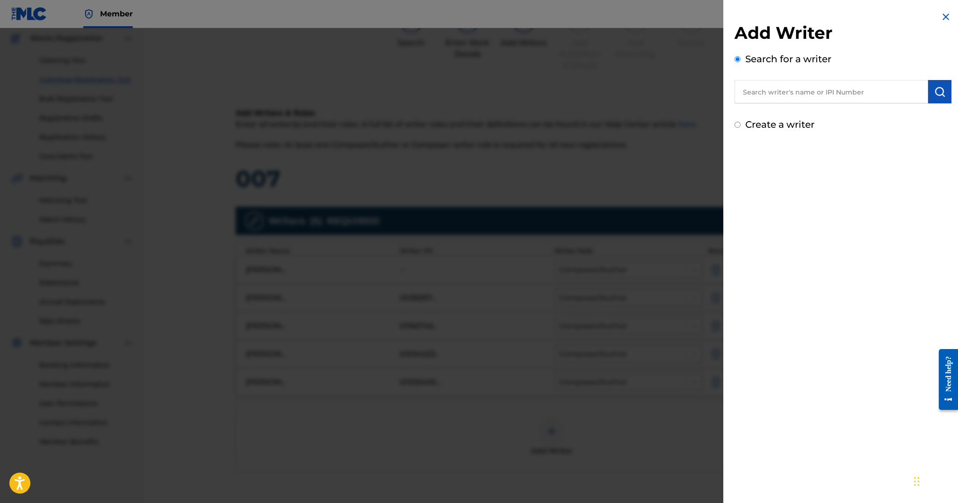
click at [777, 93] on input "text" at bounding box center [831, 91] width 194 height 23
paste input "01158662140"
type input "01158662140"
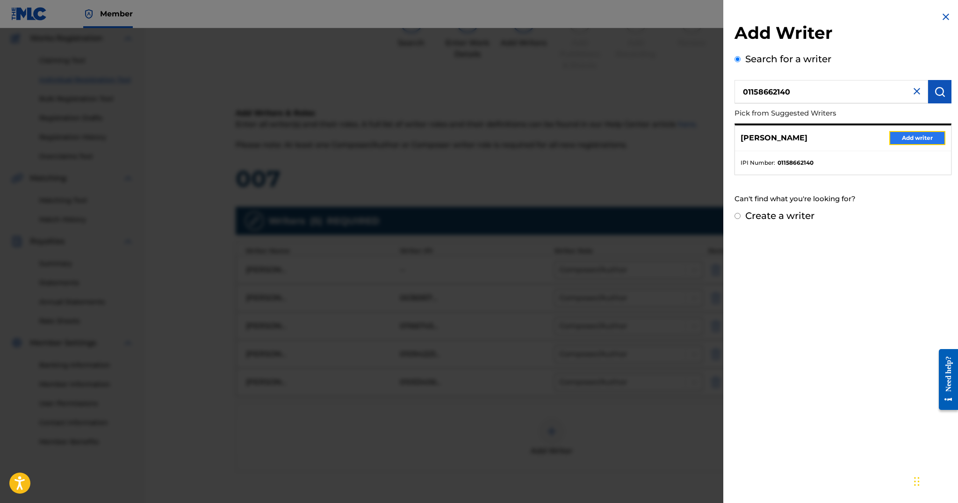
click at [898, 134] on button "Add writer" at bounding box center [917, 138] width 56 height 14
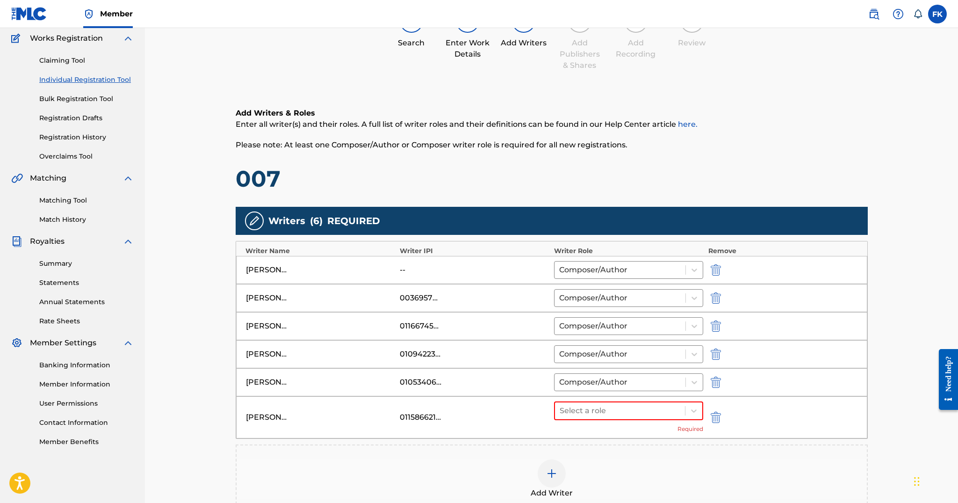
scroll to position [101, 0]
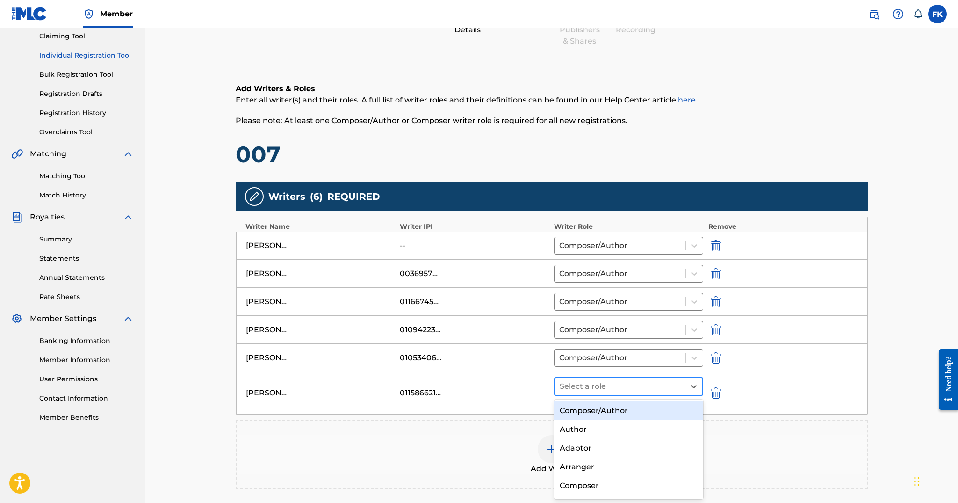
click at [586, 378] on div "Select a role" at bounding box center [620, 386] width 130 height 17
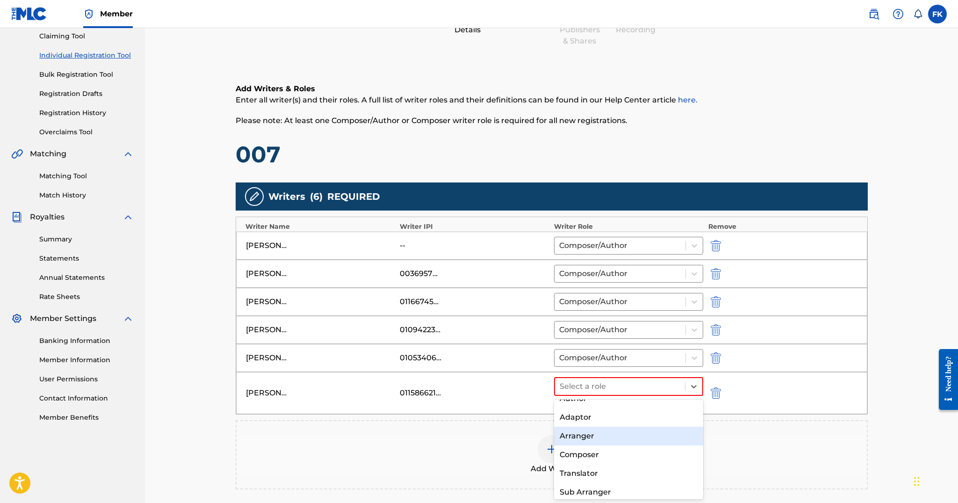
scroll to position [16, 0]
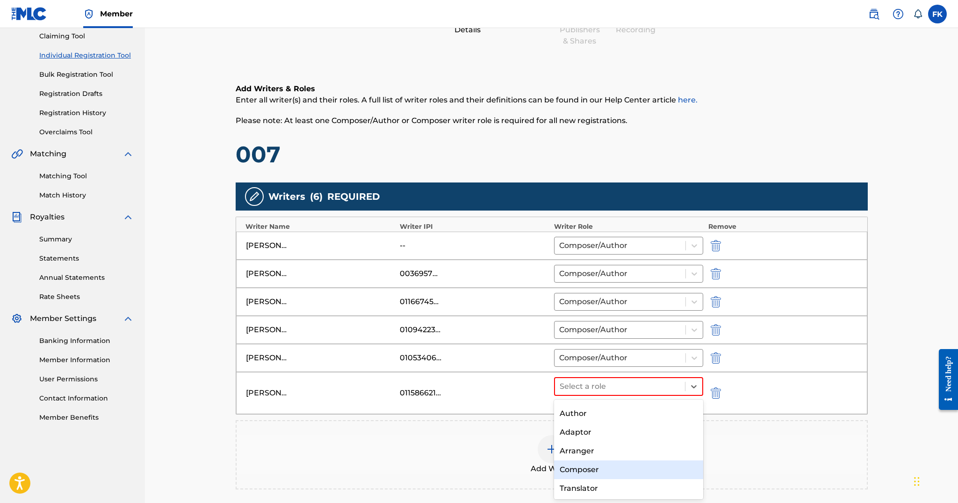
click at [593, 465] on div "Composer" at bounding box center [629, 469] width 150 height 19
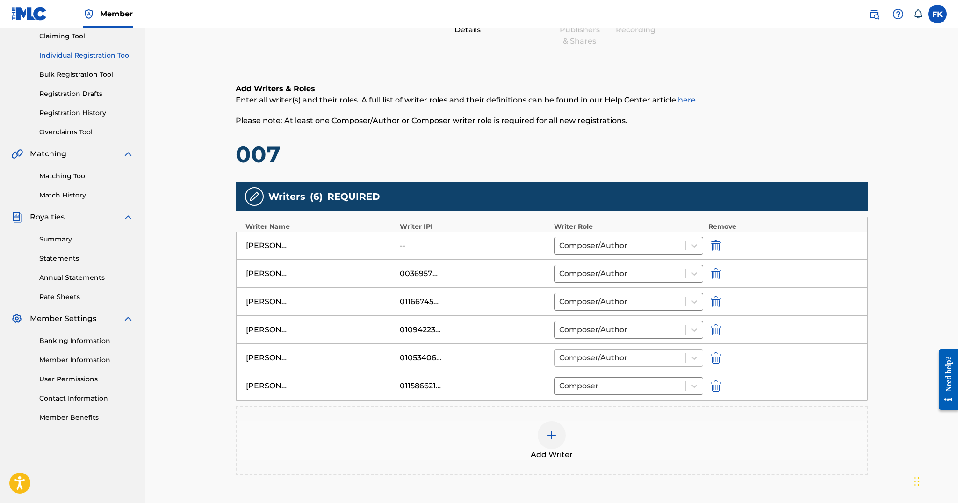
click at [599, 361] on div at bounding box center [620, 357] width 122 height 13
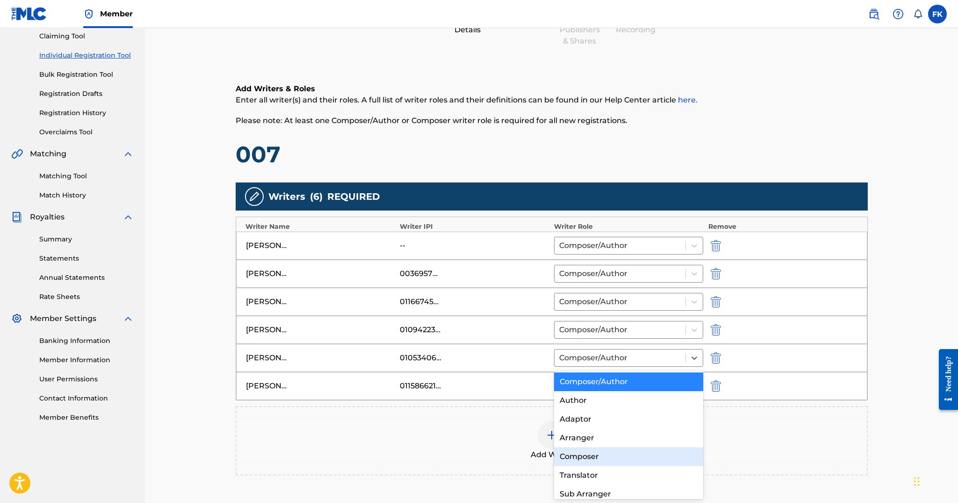
click at [598, 456] on div "Composer" at bounding box center [629, 456] width 150 height 19
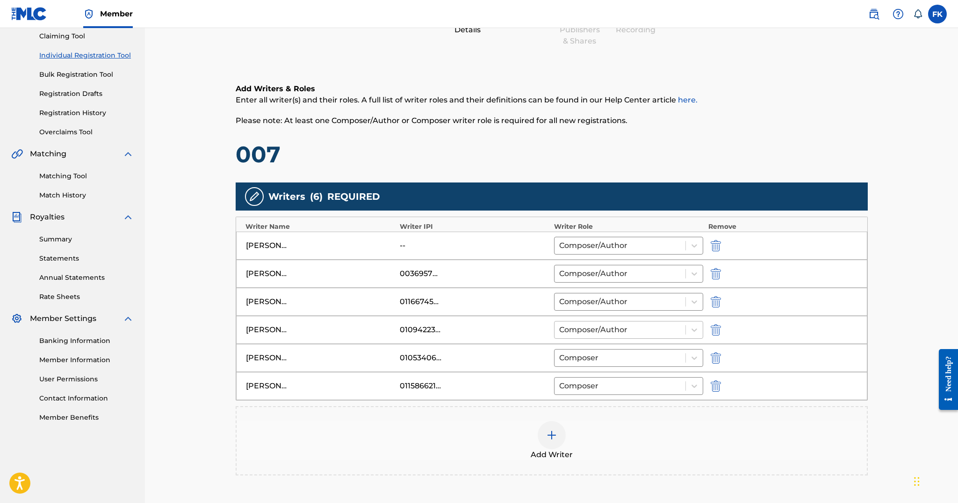
click at [605, 334] on div at bounding box center [620, 329] width 122 height 13
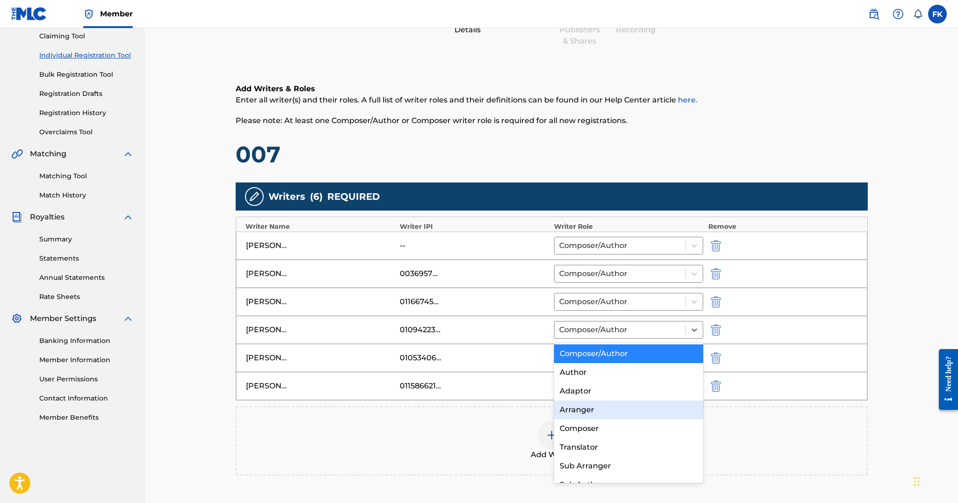
scroll to position [13, 0]
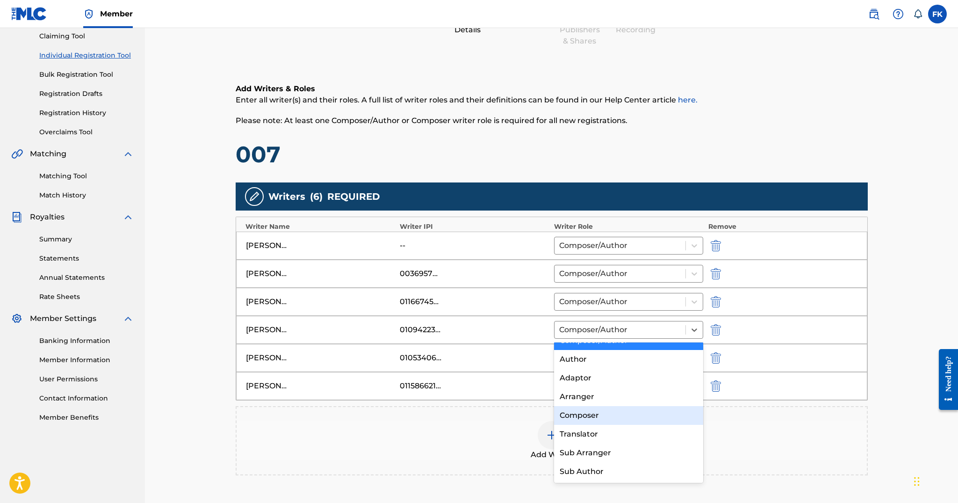
click at [607, 407] on div "Composer" at bounding box center [629, 415] width 150 height 19
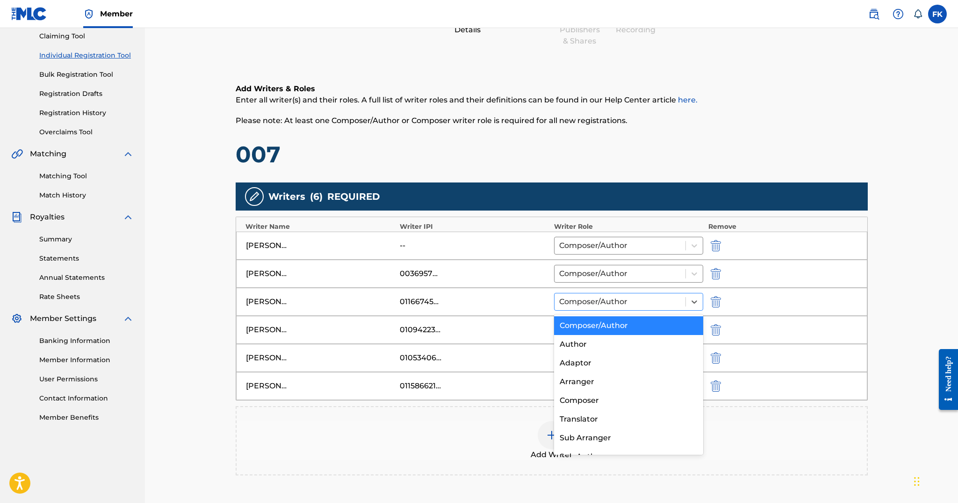
click at [604, 305] on div at bounding box center [620, 301] width 122 height 13
click at [600, 398] on div "Composer" at bounding box center [629, 400] width 150 height 19
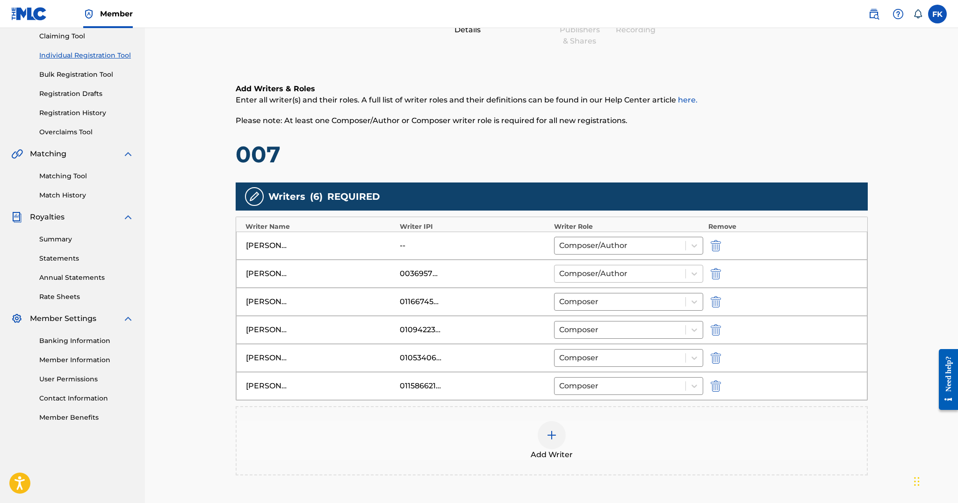
click at [605, 268] on div at bounding box center [620, 273] width 122 height 13
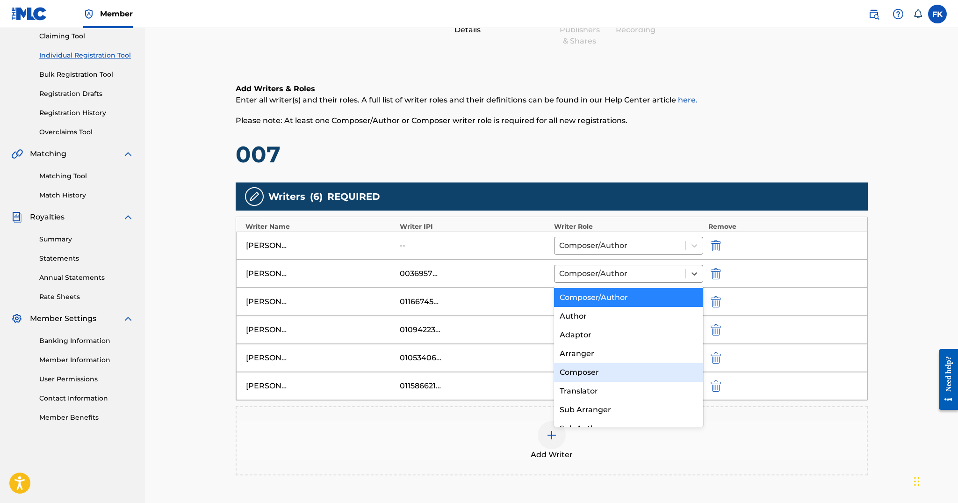
click at [606, 371] on div "Composer" at bounding box center [629, 372] width 150 height 19
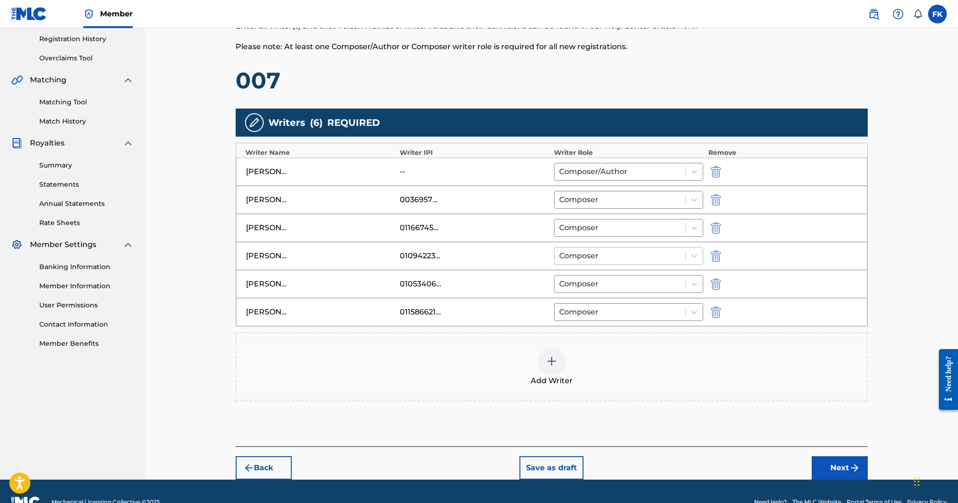
scroll to position [197, 0]
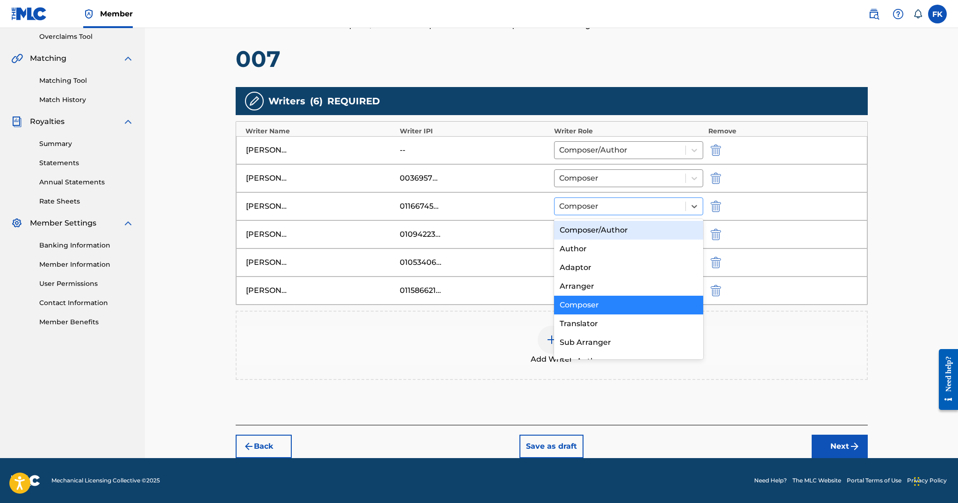
click at [596, 207] on div at bounding box center [620, 206] width 122 height 13
click at [601, 230] on div "Composer/Author" at bounding box center [629, 230] width 150 height 19
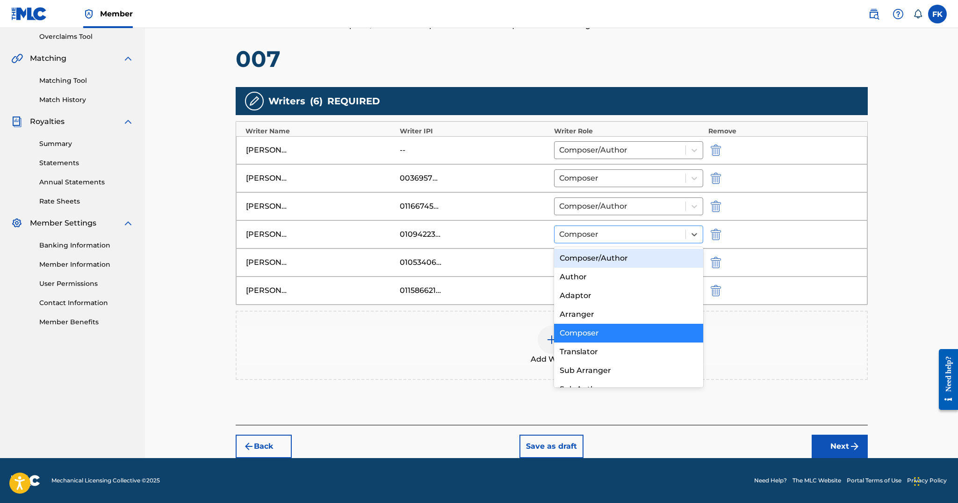
click at [588, 228] on div at bounding box center [620, 234] width 122 height 13
click at [590, 263] on div "Composer/Author" at bounding box center [629, 258] width 150 height 19
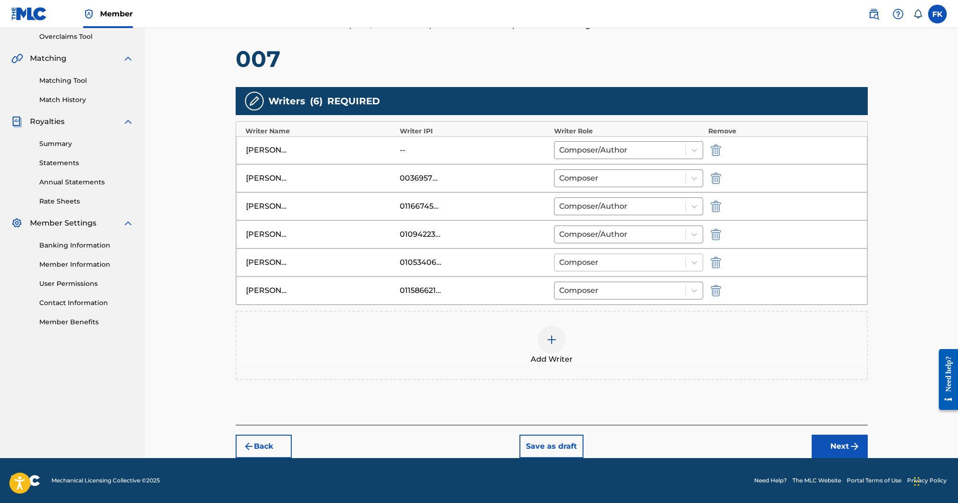
click at [591, 265] on div at bounding box center [620, 262] width 122 height 13
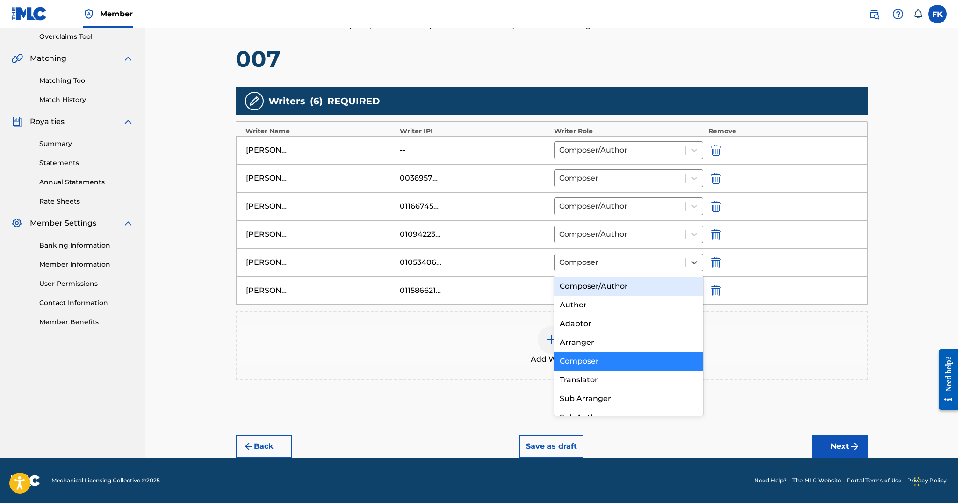
click at [591, 286] on div "Composer/Author" at bounding box center [629, 286] width 150 height 19
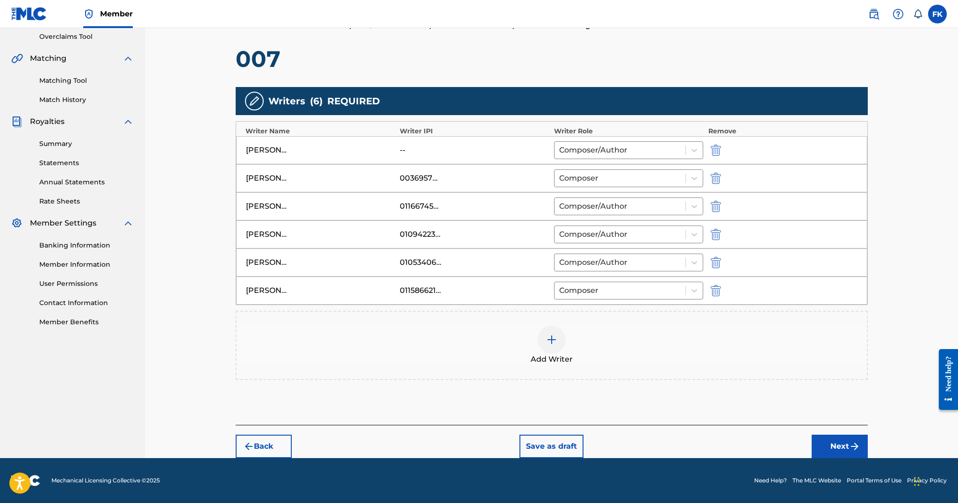
click at [591, 286] on div at bounding box center [620, 290] width 122 height 13
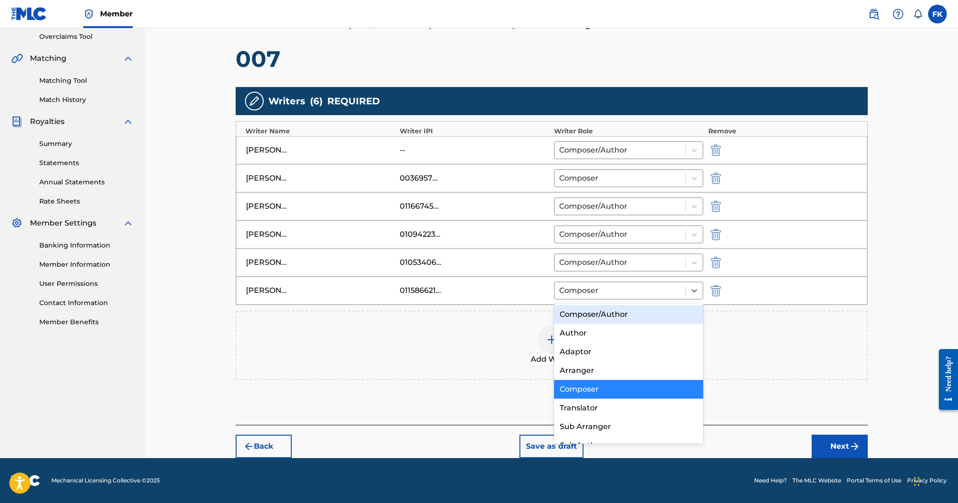
click at [590, 308] on div "Composer/Author" at bounding box center [629, 314] width 150 height 19
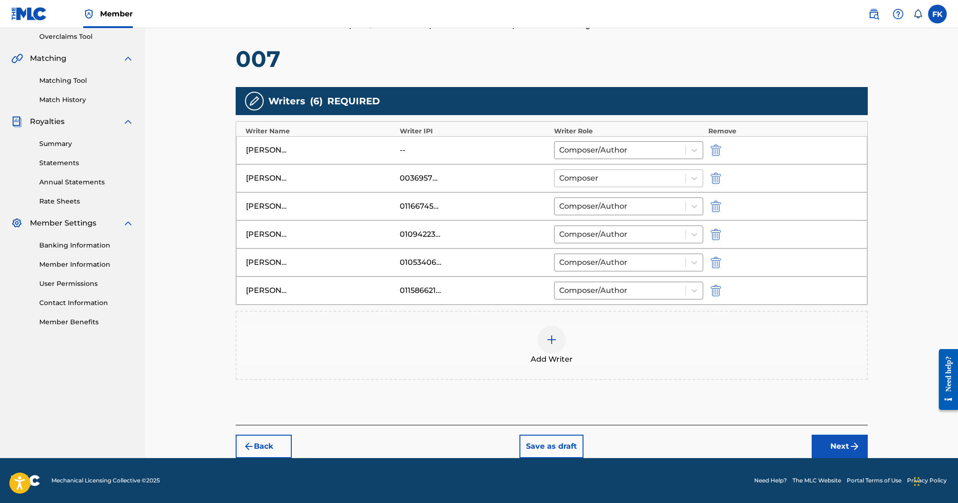
click at [580, 186] on div "Composer" at bounding box center [619, 178] width 131 height 17
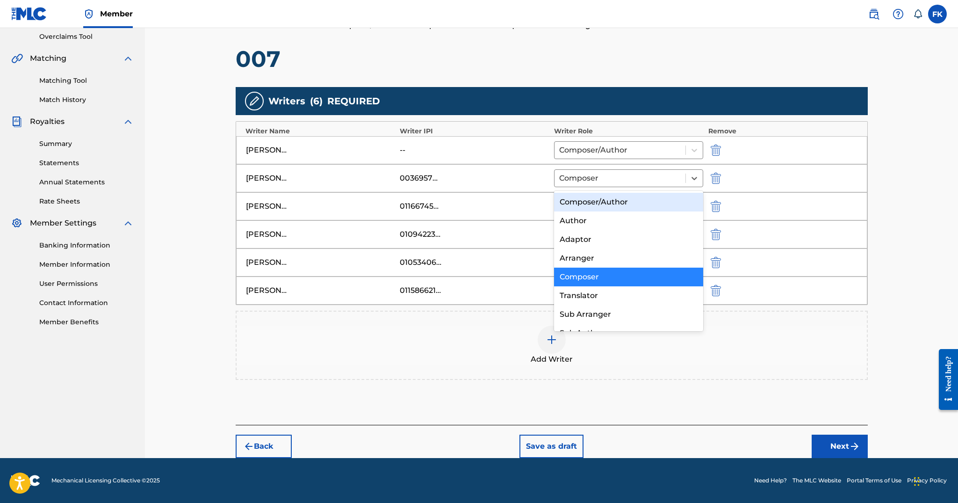
click at [580, 199] on div "Composer/Author" at bounding box center [629, 202] width 150 height 19
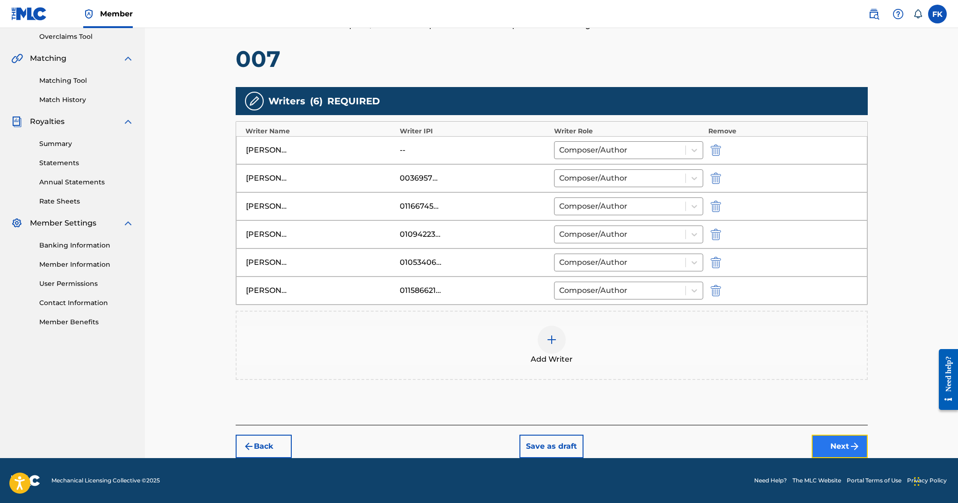
click at [834, 450] on button "Next" at bounding box center [840, 445] width 56 height 23
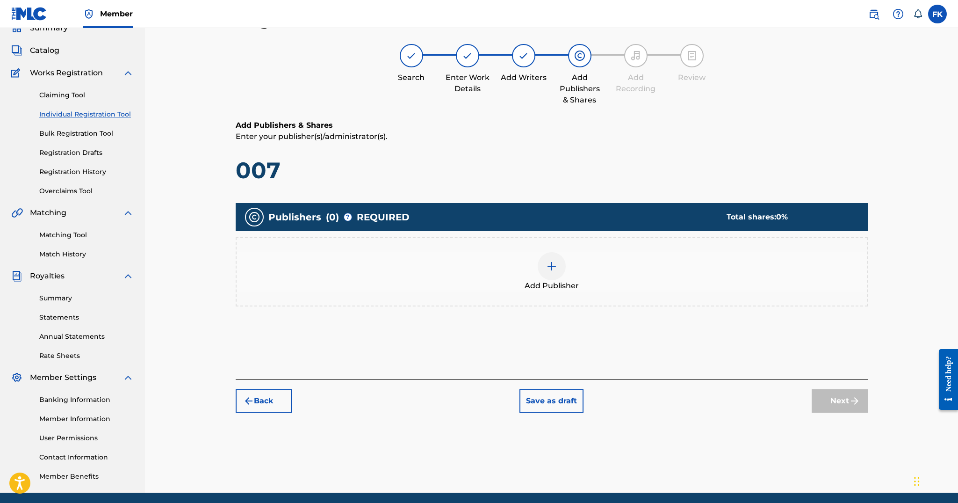
scroll to position [42, 0]
click at [546, 271] on img at bounding box center [551, 266] width 11 height 11
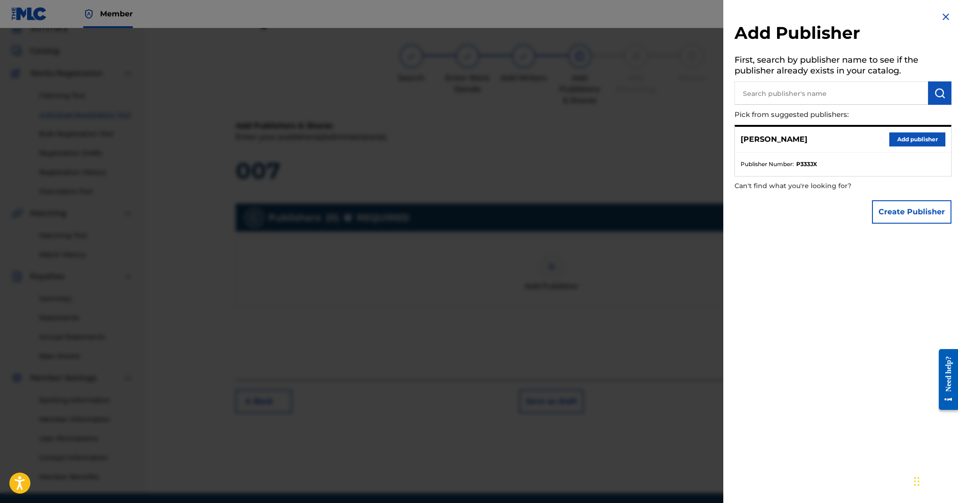
click at [485, 202] on div at bounding box center [479, 279] width 958 height 503
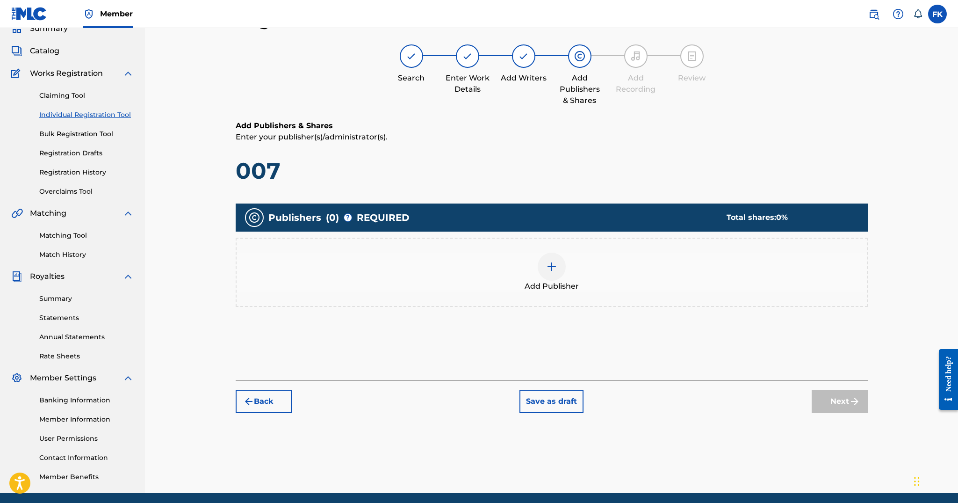
click at [532, 256] on div "Add Publisher" at bounding box center [552, 271] width 630 height 39
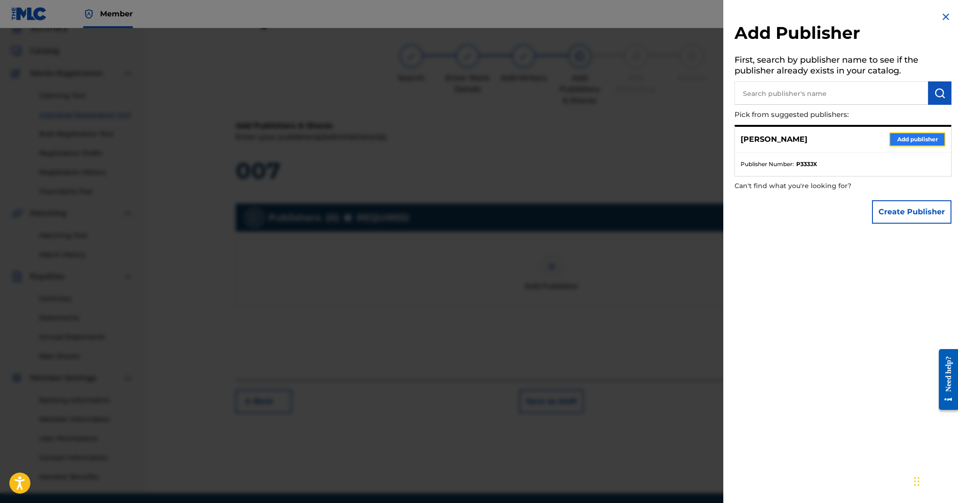
click at [900, 139] on button "Add publisher" at bounding box center [917, 139] width 56 height 14
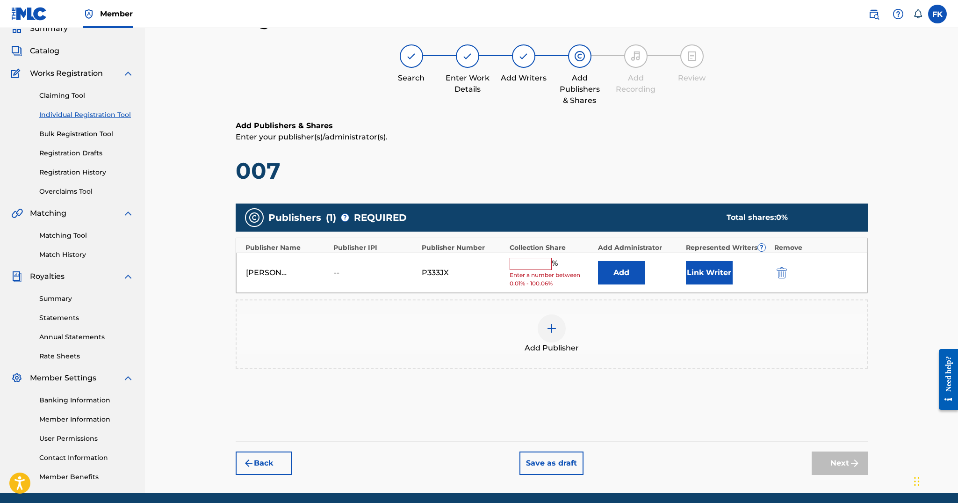
click at [541, 262] on input "text" at bounding box center [531, 264] width 42 height 12
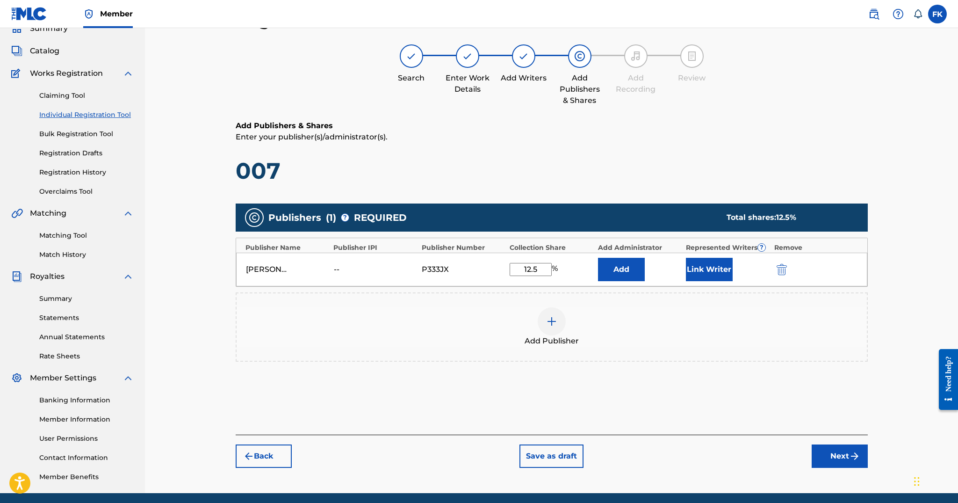
type input "12.5"
click at [602, 320] on div "Add Publisher" at bounding box center [552, 326] width 630 height 39
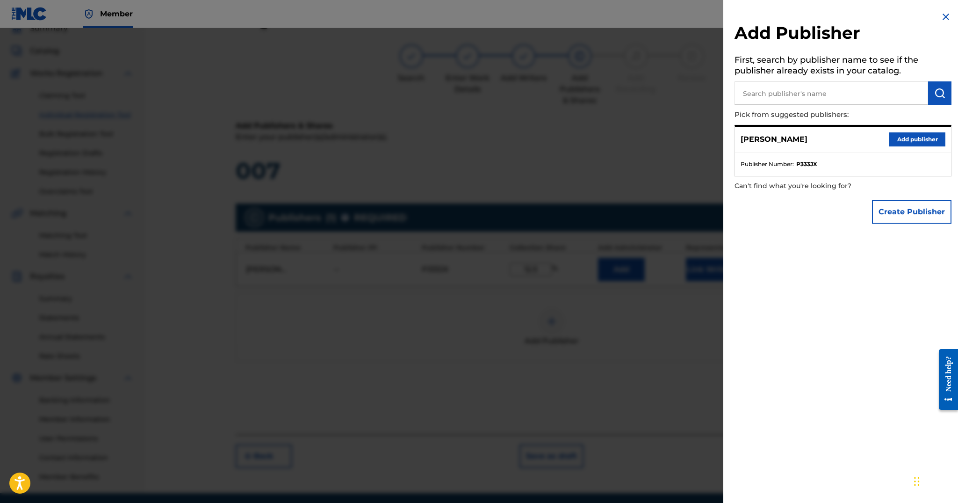
click at [844, 92] on input "text" at bounding box center [831, 92] width 194 height 23
click at [610, 183] on div at bounding box center [479, 279] width 958 height 503
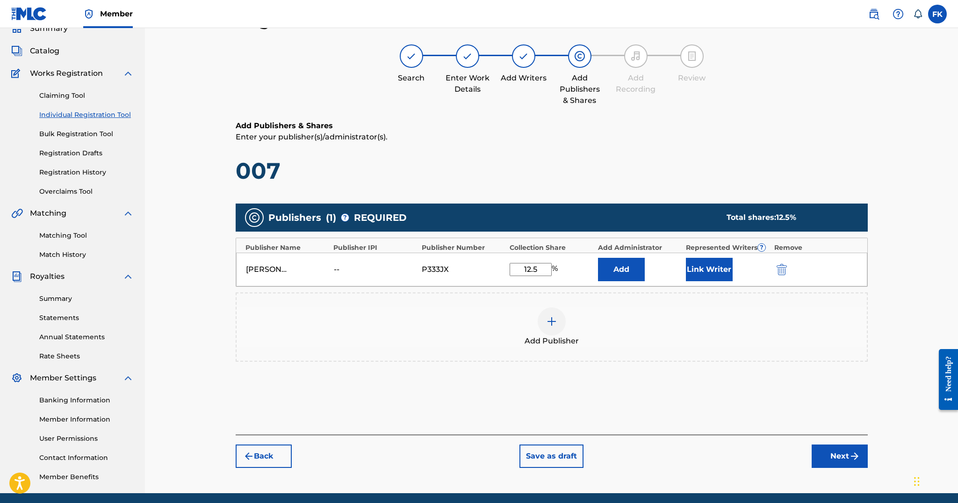
click at [771, 300] on div "Add Publisher" at bounding box center [552, 326] width 632 height 69
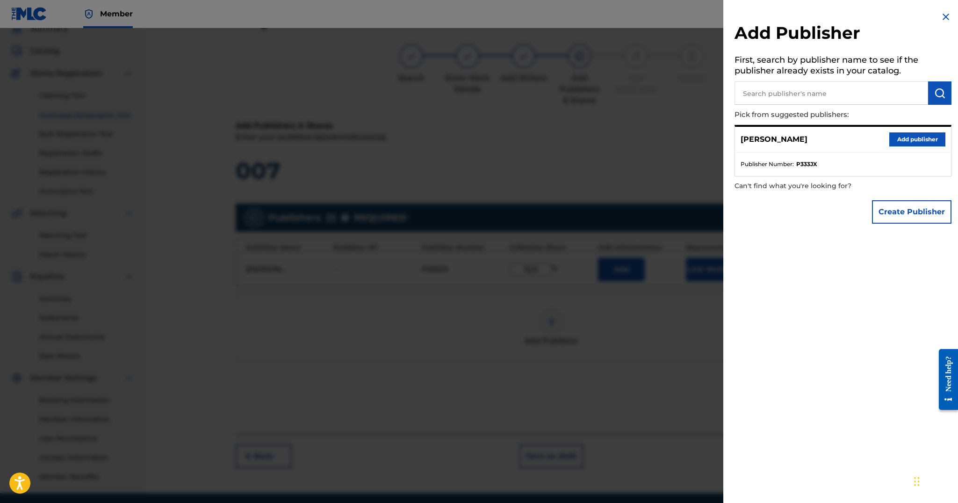
click at [644, 56] on div at bounding box center [479, 279] width 958 height 503
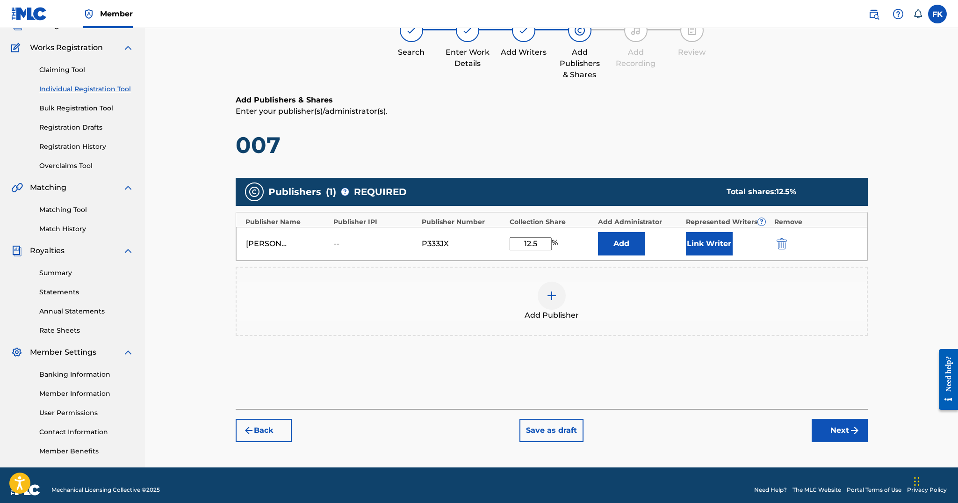
scroll to position [77, 0]
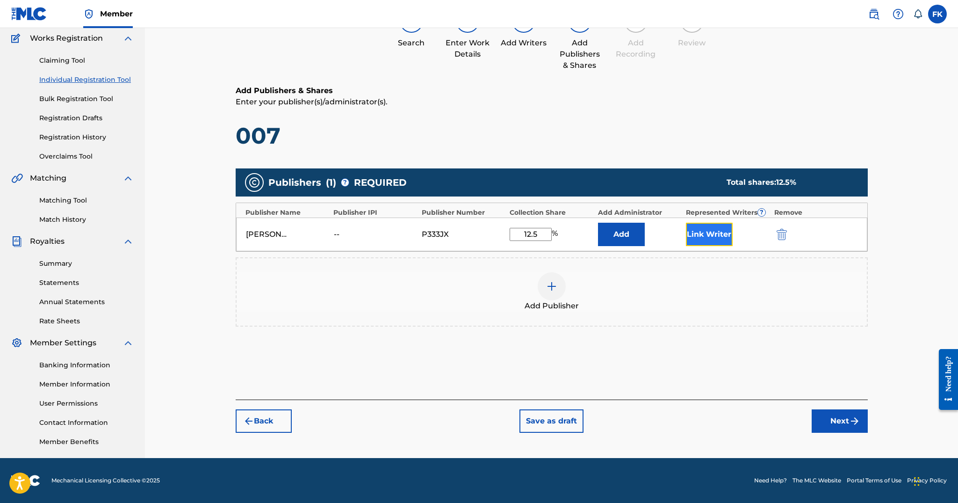
click at [725, 241] on button "Link Writer" at bounding box center [709, 234] width 47 height 23
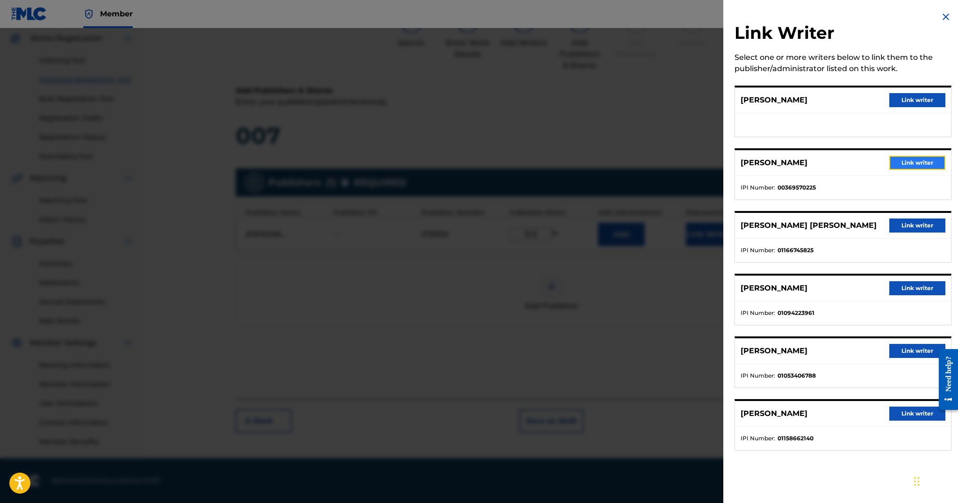
click at [916, 158] on button "Link writer" at bounding box center [917, 163] width 56 height 14
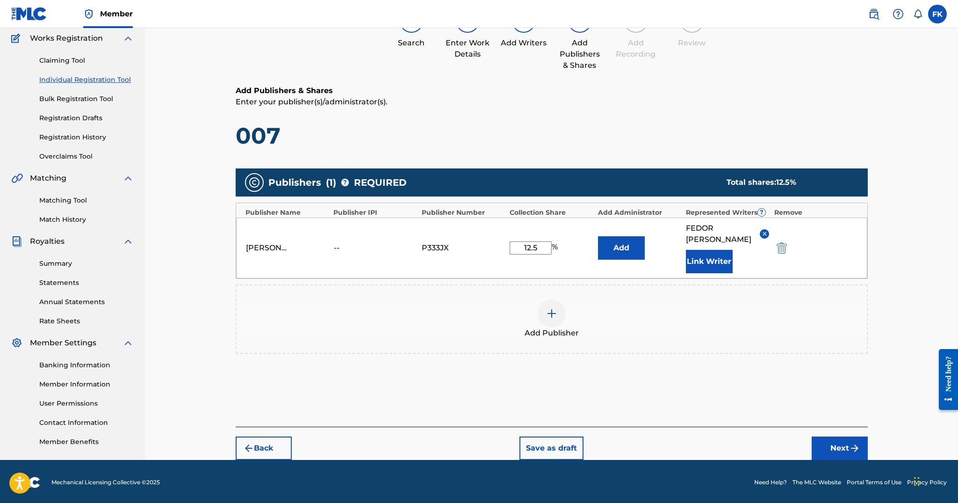
click at [547, 332] on span "Add Publisher" at bounding box center [551, 332] width 54 height 11
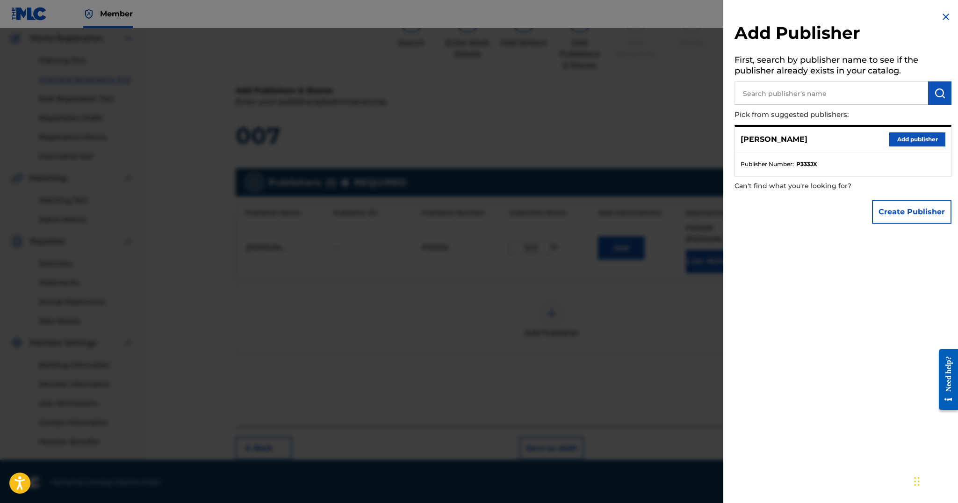
click at [792, 103] on input "text" at bounding box center [831, 92] width 194 height 23
type input "BMI"
click at [930, 88] on button "submit" at bounding box center [939, 92] width 23 height 23
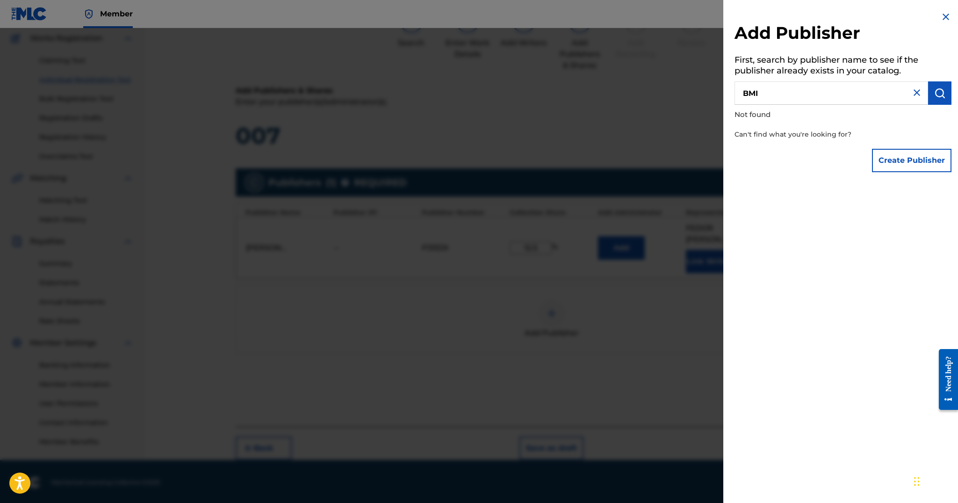
drag, startPoint x: 869, startPoint y: 98, endPoint x: 655, endPoint y: 97, distance: 214.6
click at [655, 98] on div "Add Publisher First, search by publisher name to see if the publisher already e…" at bounding box center [479, 265] width 958 height 474
drag, startPoint x: 835, startPoint y: 100, endPoint x: 711, endPoint y: 96, distance: 124.4
click at [711, 96] on div "Add Publisher First, search by publisher name to see if the publisher already e…" at bounding box center [479, 265] width 958 height 474
click at [947, 12] on img at bounding box center [945, 16] width 11 height 11
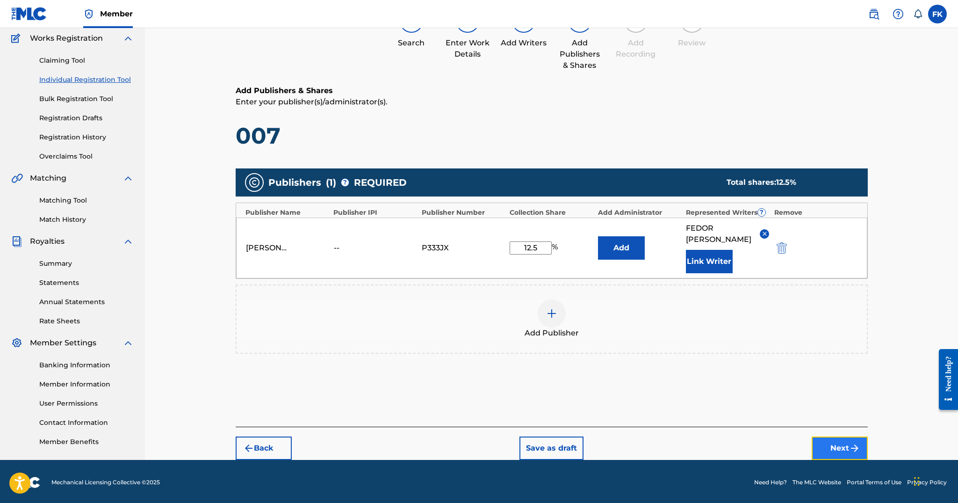
click at [839, 446] on button "Next" at bounding box center [840, 447] width 56 height 23
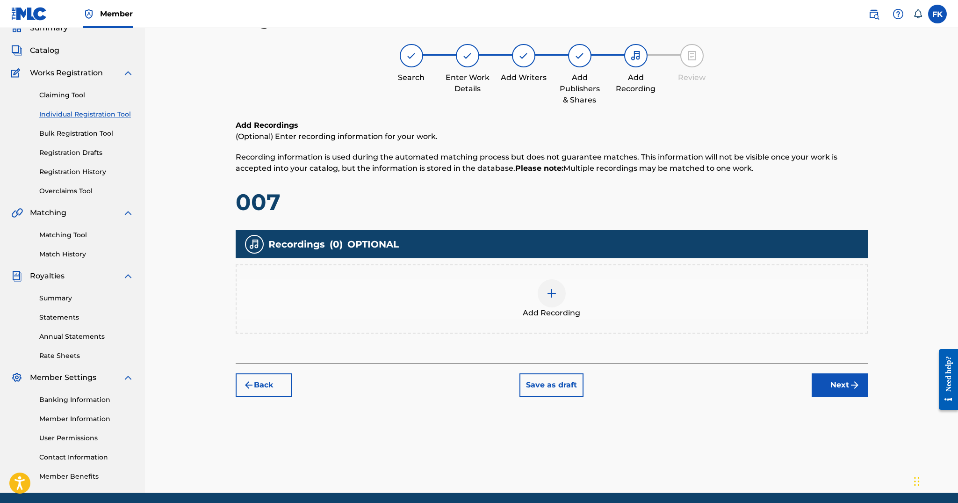
scroll to position [42, 0]
click at [273, 384] on button "Back" at bounding box center [264, 385] width 56 height 23
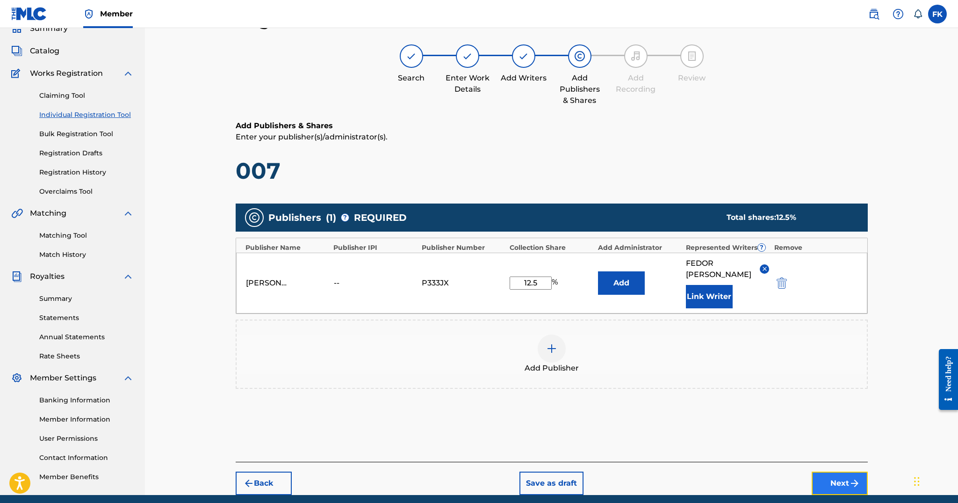
click at [820, 473] on button "Next" at bounding box center [840, 482] width 56 height 23
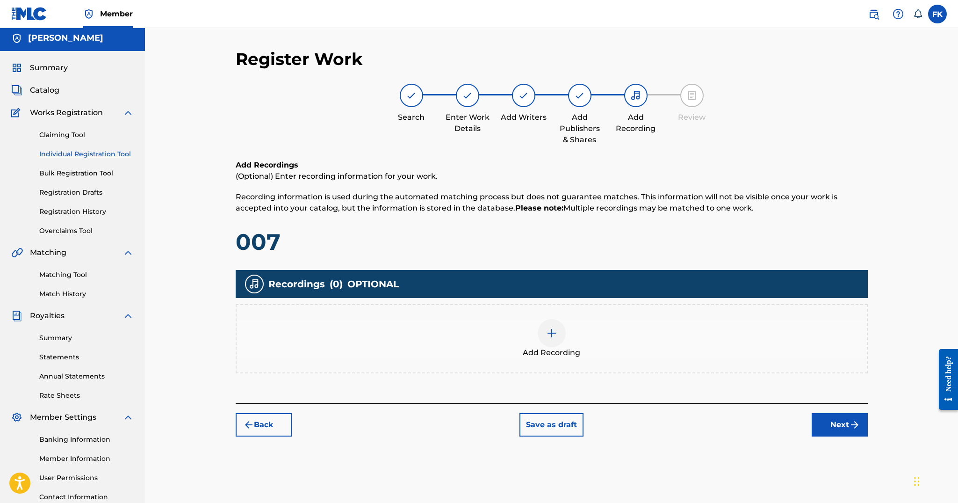
scroll to position [6, 0]
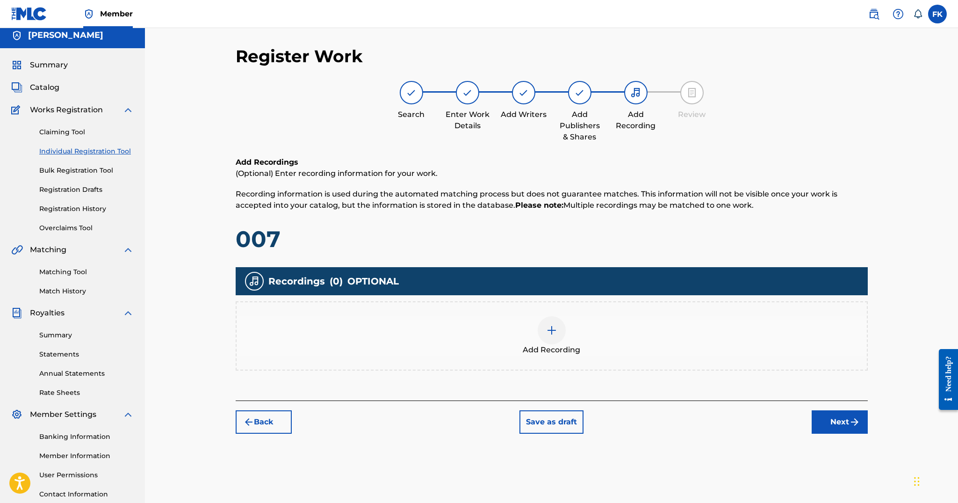
click at [811, 415] on div "Back Save as draft Next" at bounding box center [552, 416] width 632 height 33
click at [818, 420] on button "Next" at bounding box center [840, 421] width 56 height 23
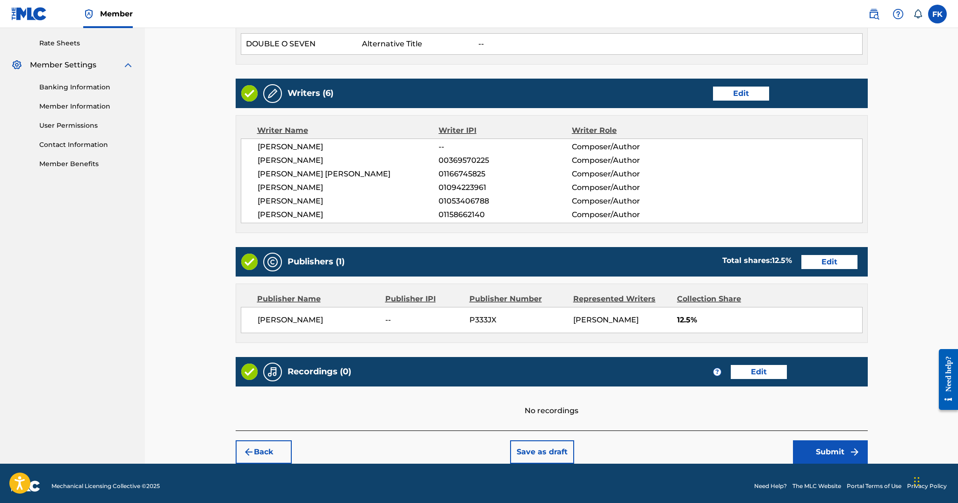
scroll to position [359, 0]
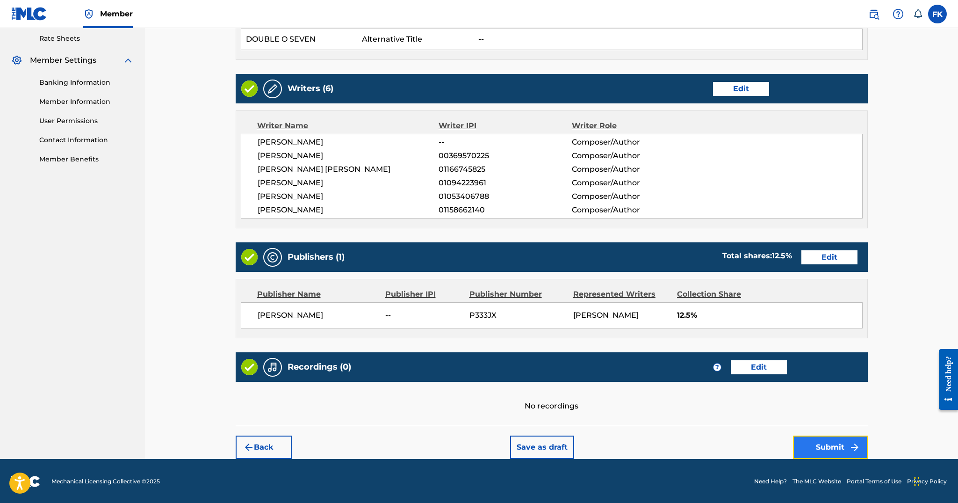
click at [804, 447] on button "Submit" at bounding box center [830, 446] width 75 height 23
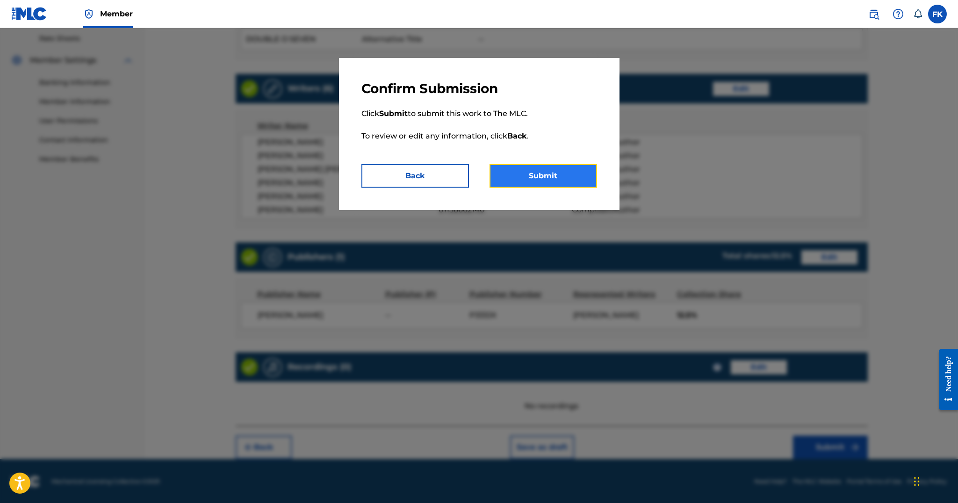
click at [526, 171] on button "Submit" at bounding box center [543, 175] width 108 height 23
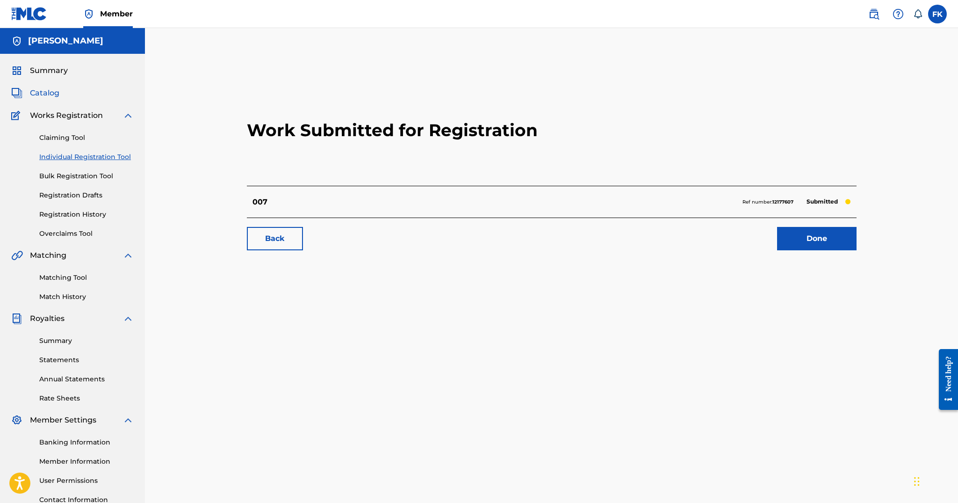
click at [45, 89] on span "Catalog" at bounding box center [44, 92] width 29 height 11
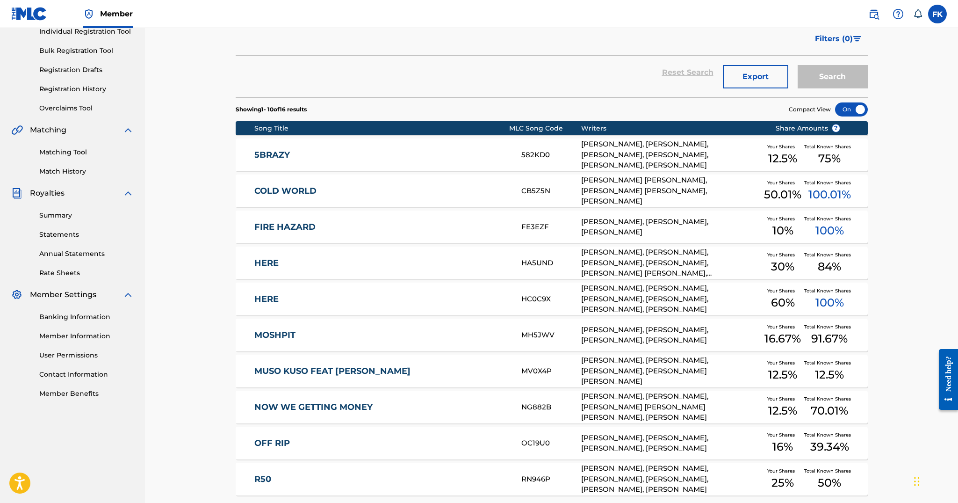
scroll to position [211, 0]
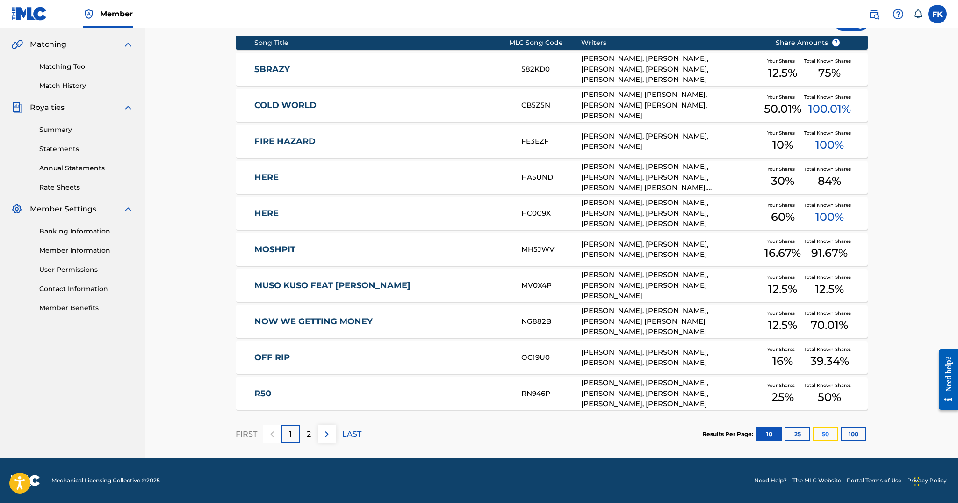
click at [824, 436] on button "50" at bounding box center [825, 434] width 26 height 14
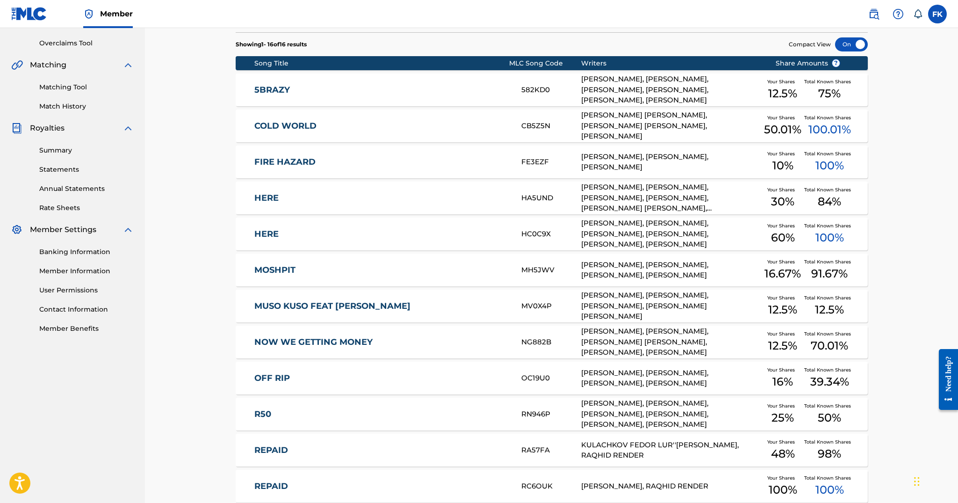
scroll to position [191, 0]
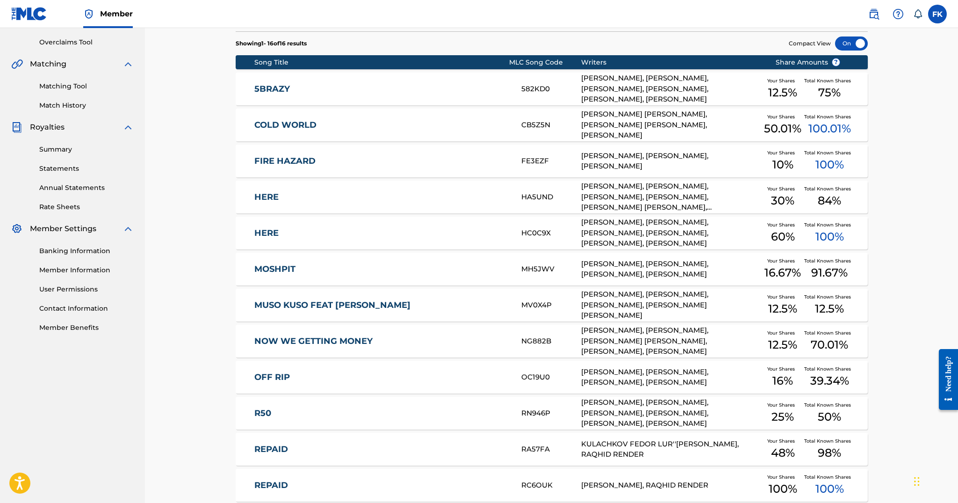
click at [387, 91] on link "5BRAZY" at bounding box center [381, 89] width 254 height 11
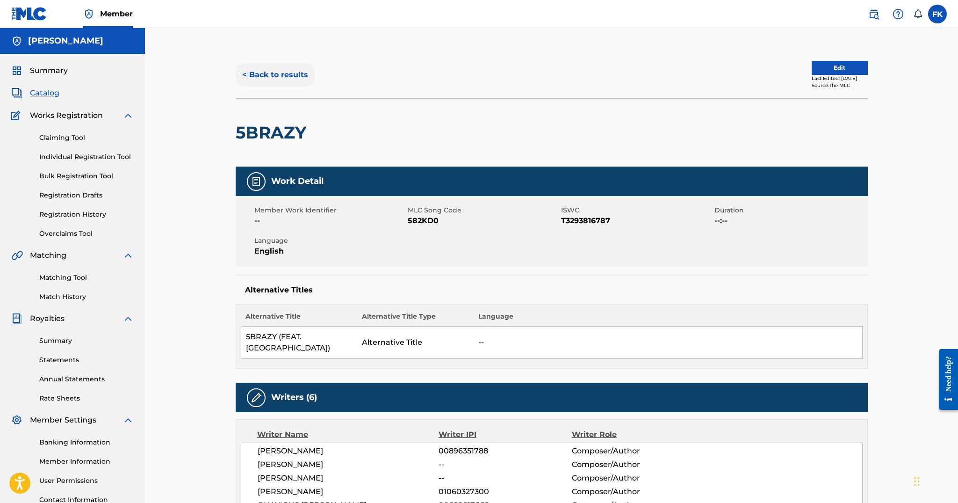
click at [245, 71] on button "< Back to results" at bounding box center [275, 74] width 79 height 23
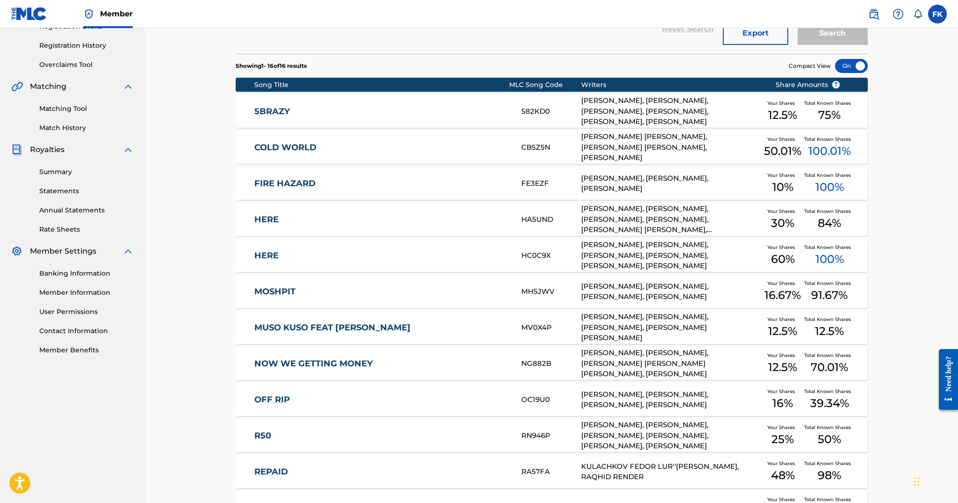
scroll to position [165, 0]
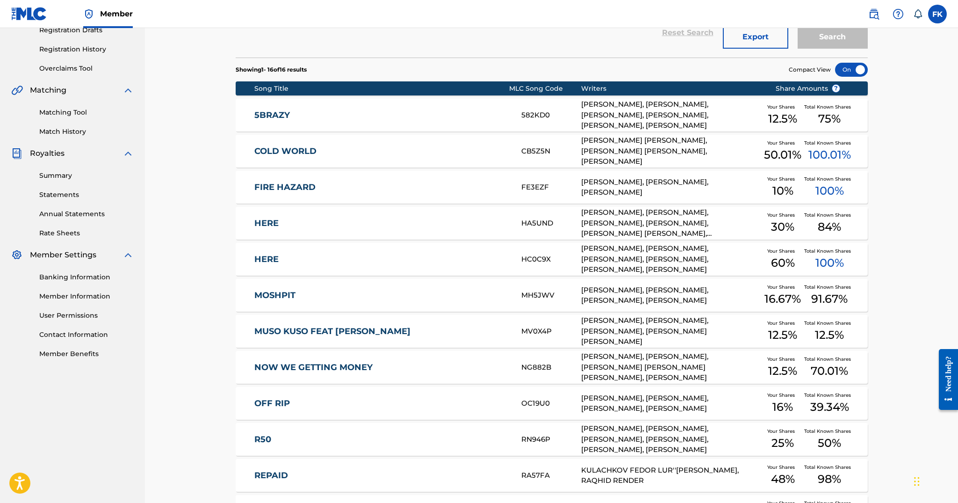
click at [410, 105] on div "5BRAZY 582KD0 [PERSON_NAME], [PERSON_NAME], [PERSON_NAME], [PERSON_NAME], [PERS…" at bounding box center [552, 115] width 632 height 33
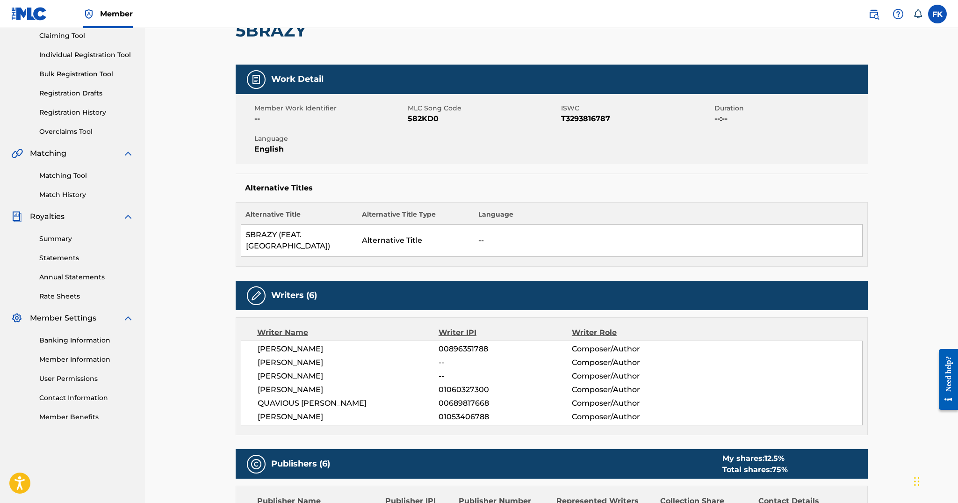
scroll to position [108, 0]
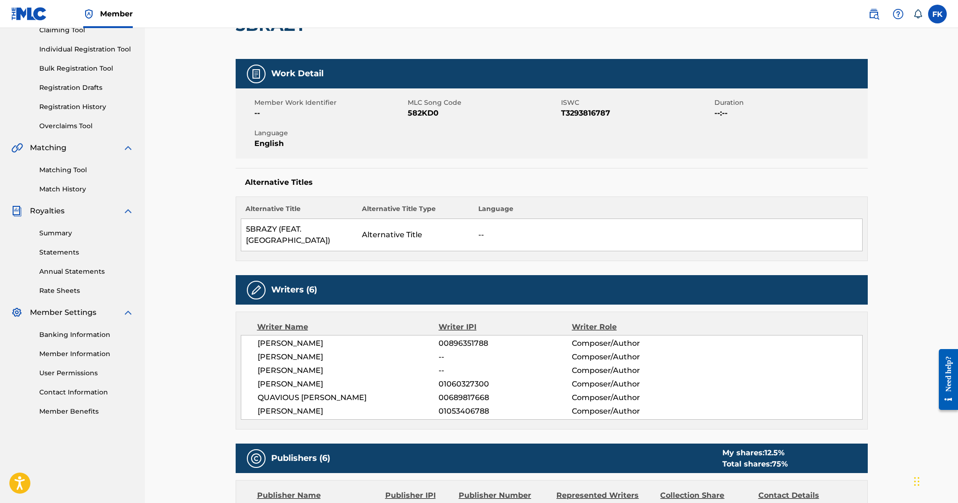
drag, startPoint x: 257, startPoint y: 398, endPoint x: 340, endPoint y: 399, distance: 83.7
click at [340, 399] on div "[PERSON_NAME] 00896351788 Composer/Author [PERSON_NAME] -- Composer/Author [PER…" at bounding box center [552, 377] width 622 height 85
copy span "[PERSON_NAME]"
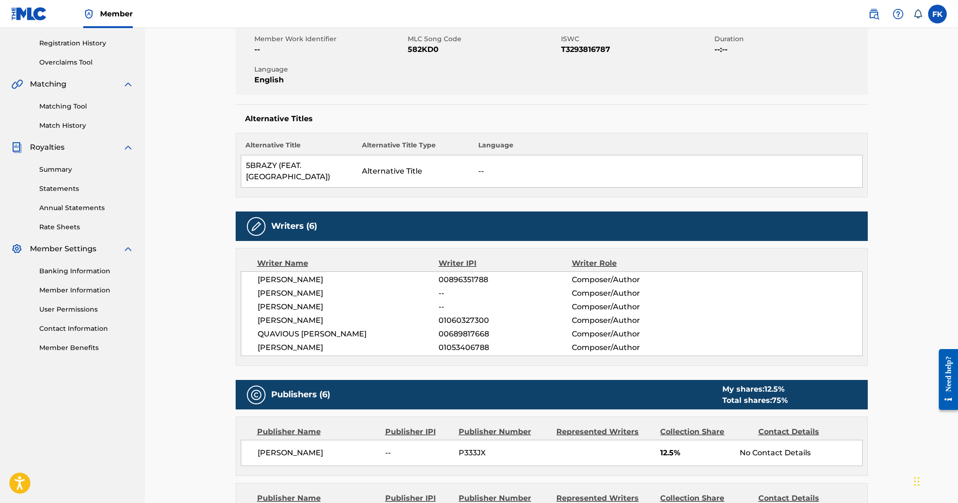
scroll to position [173, 0]
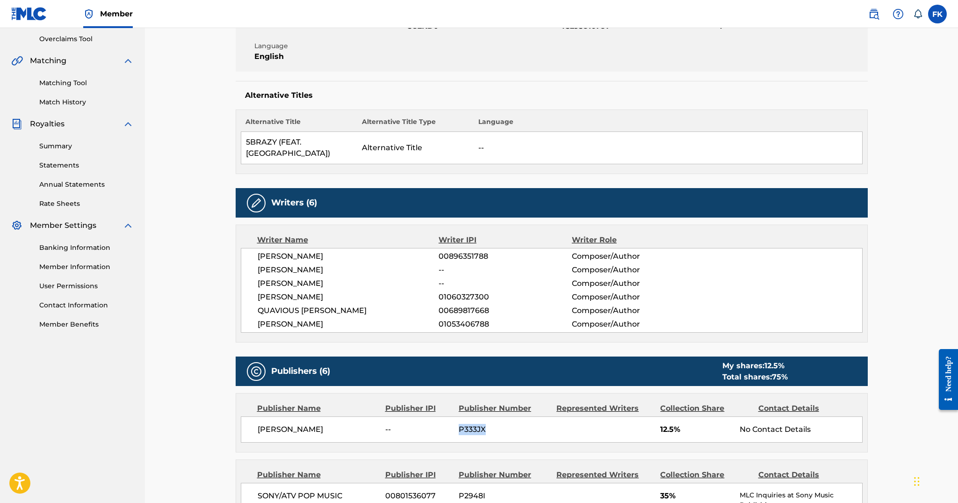
drag, startPoint x: 487, startPoint y: 438, endPoint x: 443, endPoint y: 426, distance: 45.7
click at [443, 426] on div "Publisher Name Publisher IPI Publisher Number Represented Writers Collection Sh…" at bounding box center [551, 422] width 631 height 58
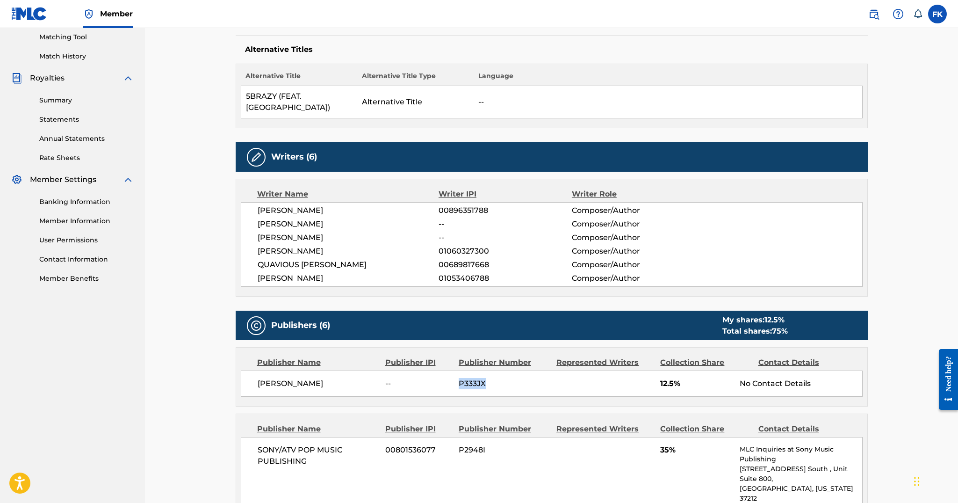
scroll to position [252, 0]
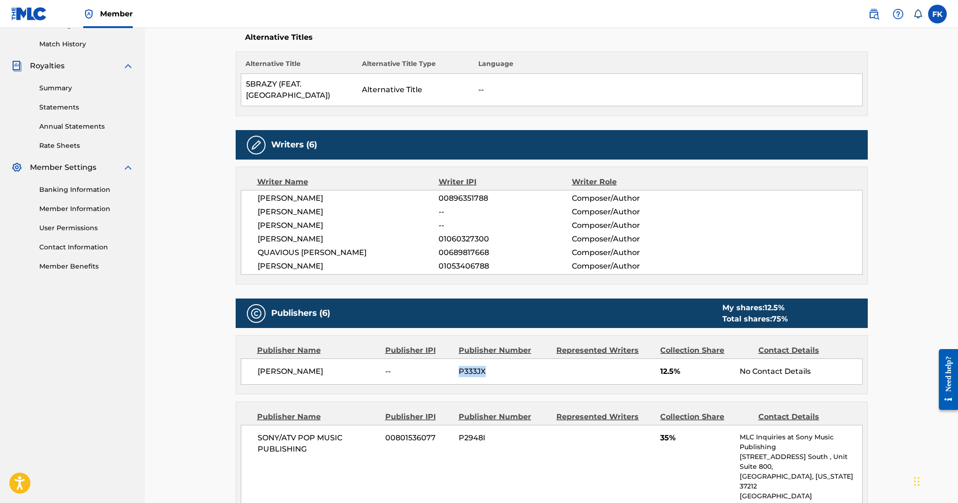
copy div "P333JX"
